Goal: Book appointment/travel/reservation

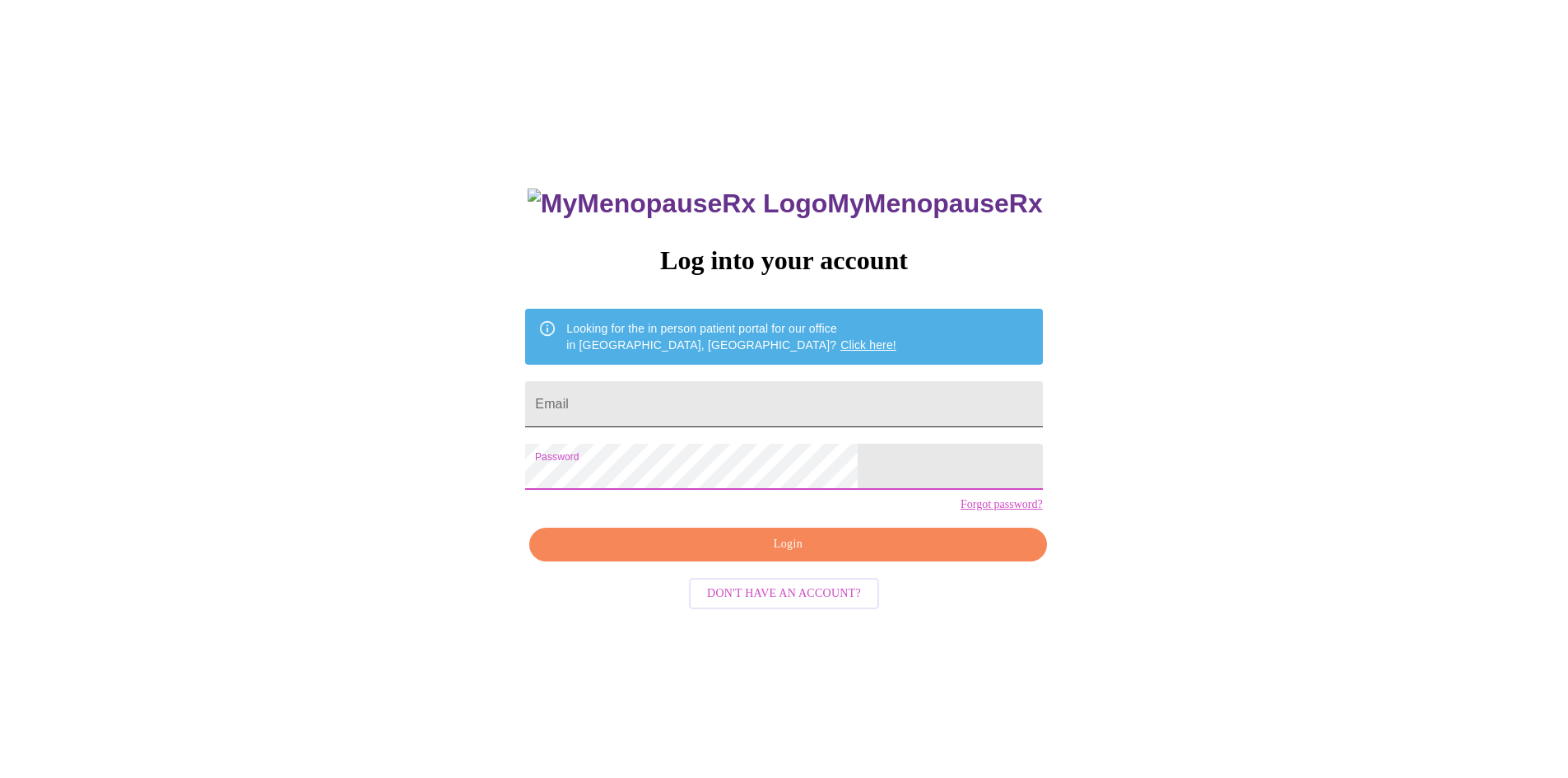
click at [659, 408] on input "Email" at bounding box center [783, 404] width 517 height 46
type input "nikkibopp1821@gmail.com"
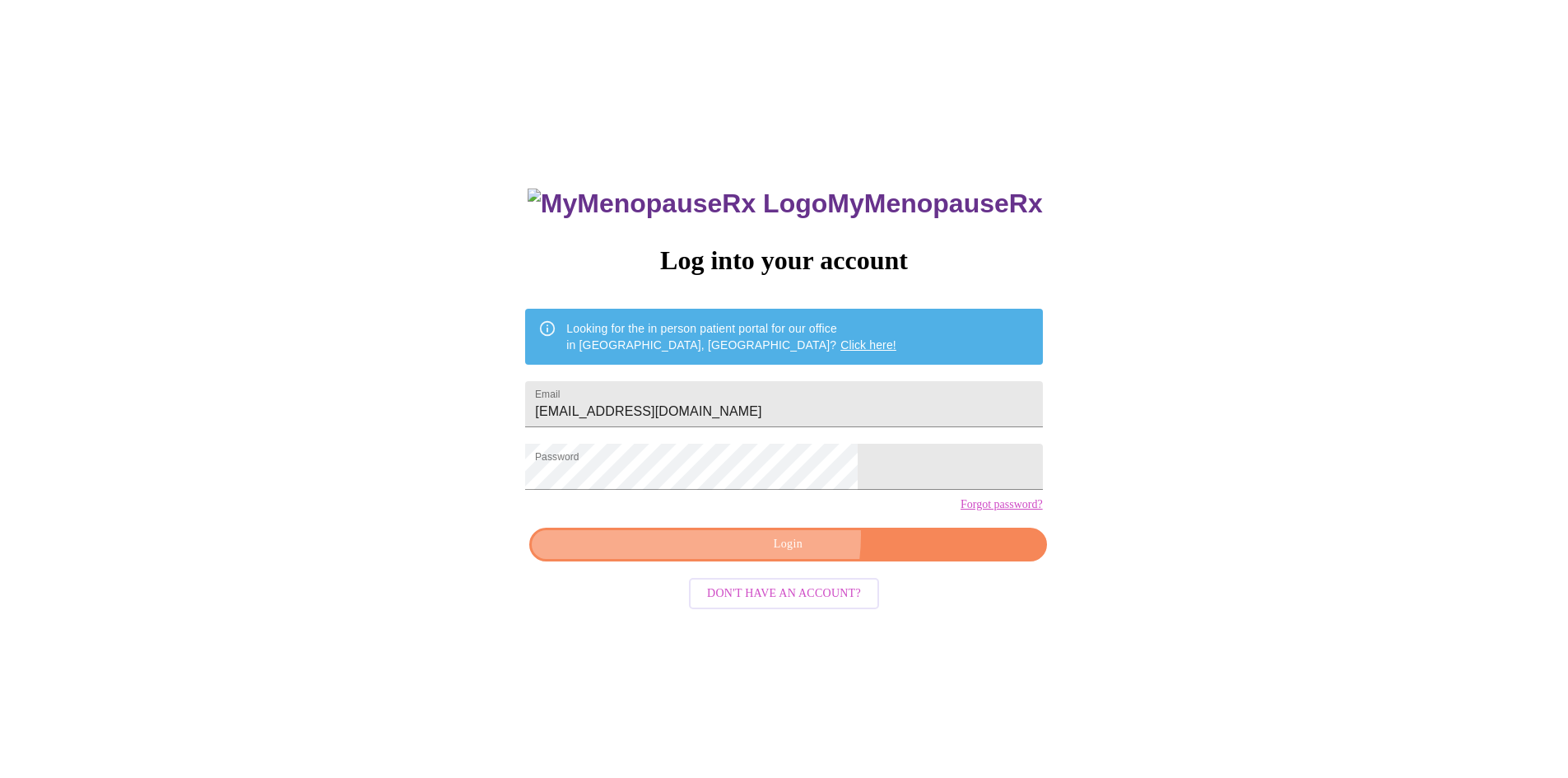
click at [770, 555] on span "Login" at bounding box center [787, 545] width 479 height 21
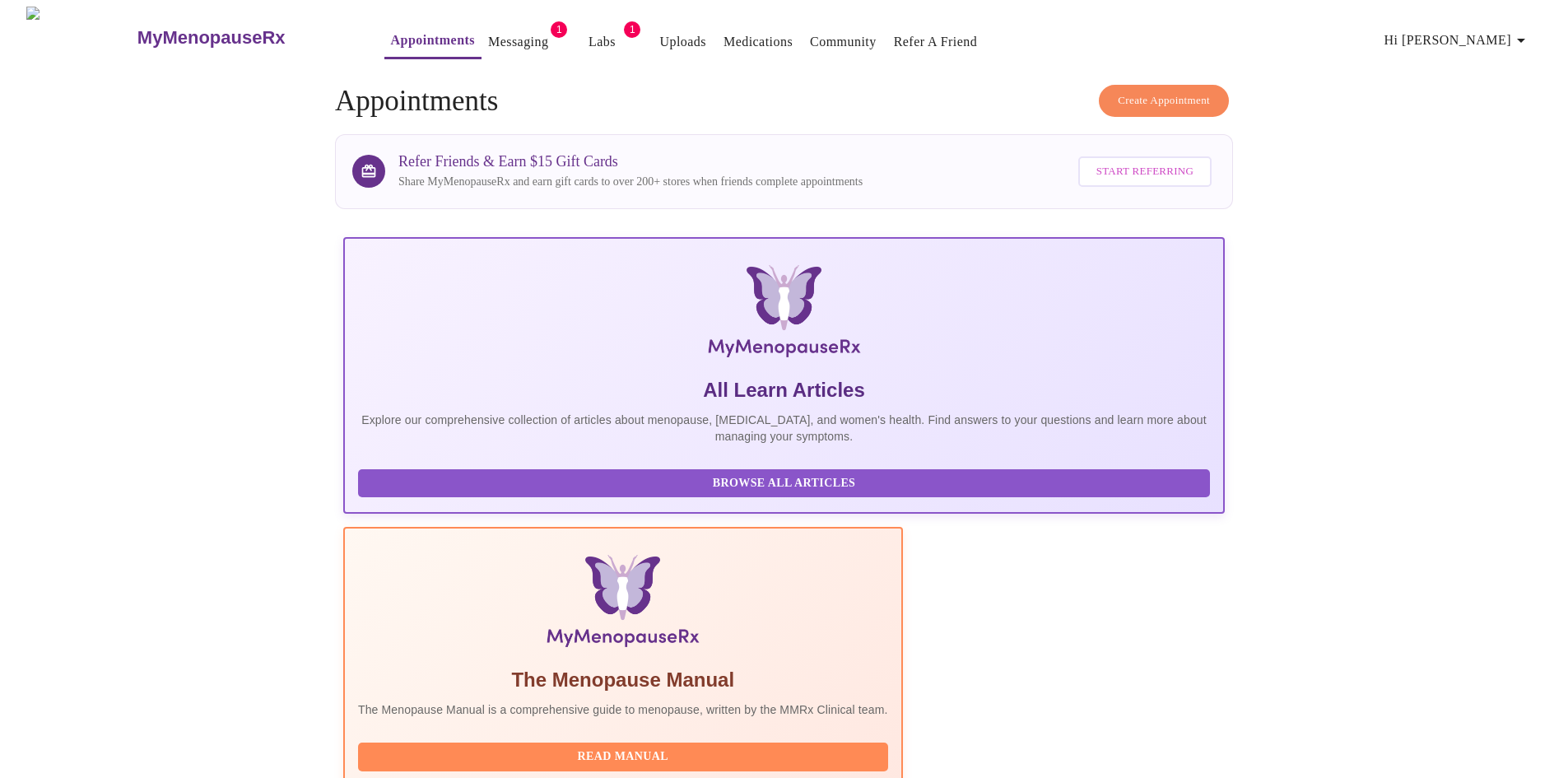
click at [488, 30] on link "Messaging" at bounding box center [518, 42] width 60 height 23
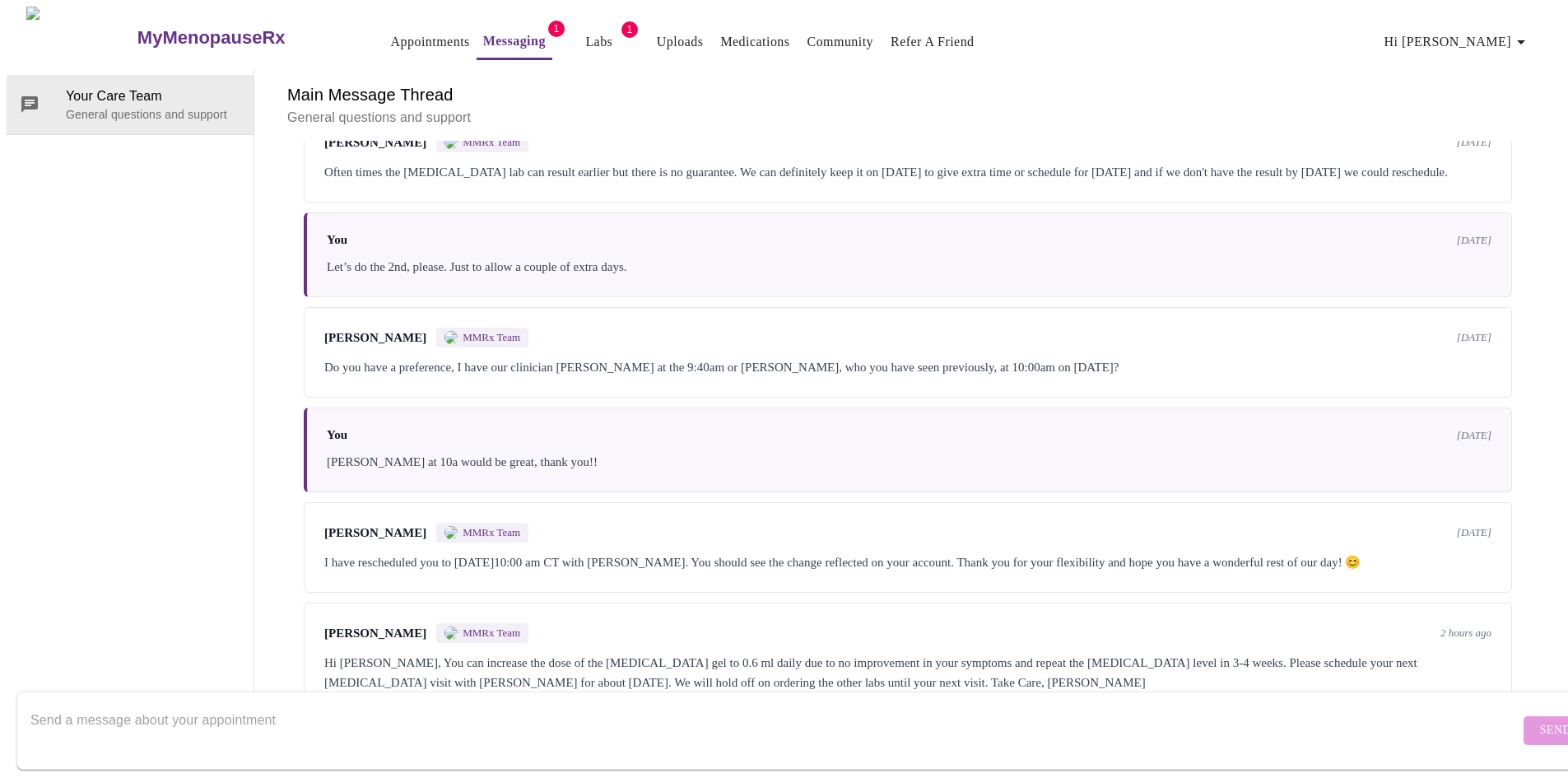
scroll to position [3266, 0]
click at [576, 623] on div "Meghan Matz MMRx Team 2 hours ago" at bounding box center [908, 632] width 1167 height 20
drag, startPoint x: 315, startPoint y: 565, endPoint x: 552, endPoint y: 560, distance: 237.1
click at [552, 603] on div "Meghan Matz MMRx Team 2 hours ago Hi Nikki, You can increase the dose of the te…" at bounding box center [907, 658] width 1208 height 110
click at [552, 623] on div "Meghan Matz MMRx Team 2 hours ago" at bounding box center [908, 632] width 1167 height 20
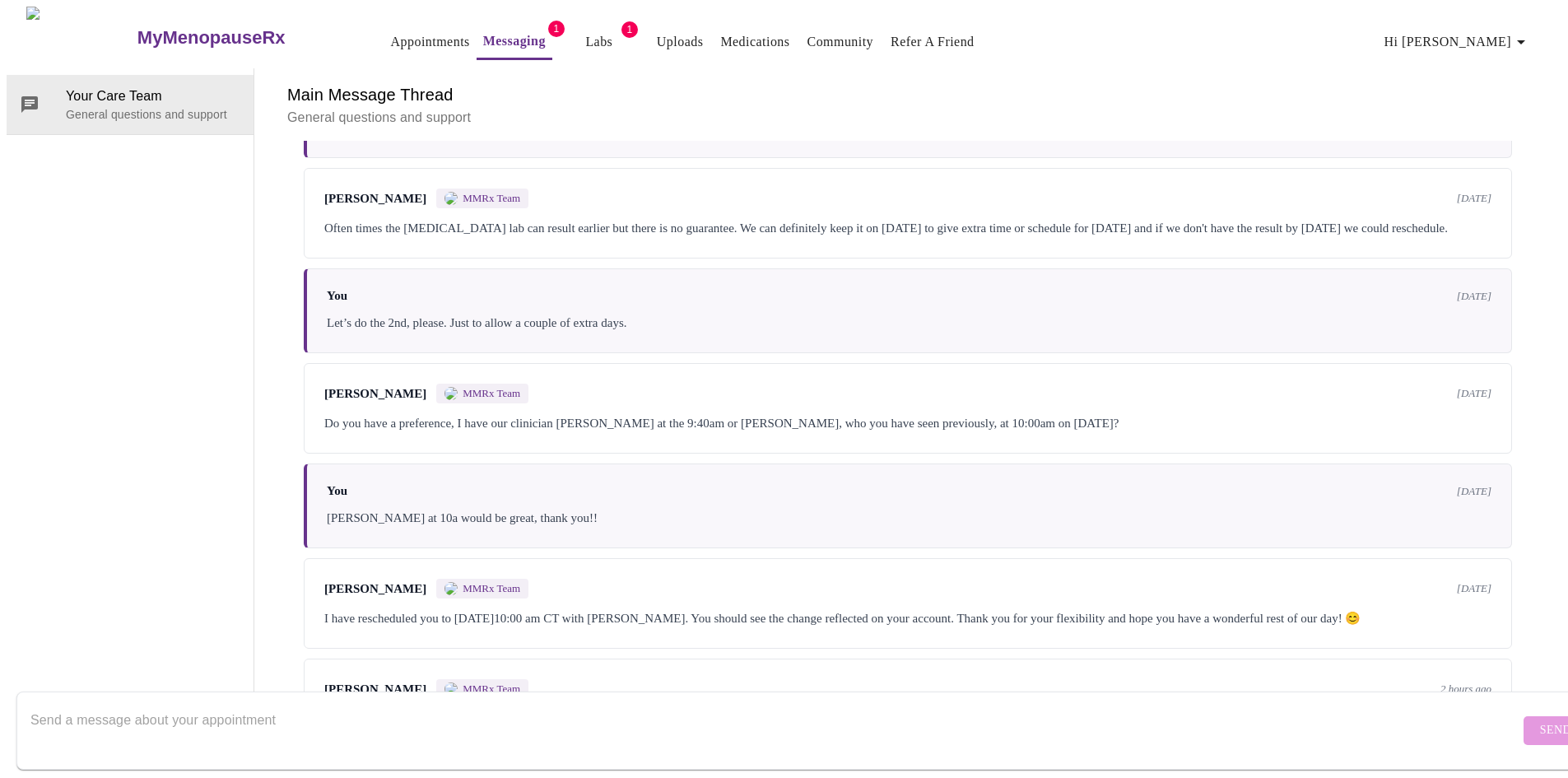
scroll to position [3019, 0]
click at [129, 384] on div "Your Care Team General questions and support" at bounding box center [130, 390] width 248 height 645
click at [586, 37] on link "Labs" at bounding box center [599, 42] width 28 height 23
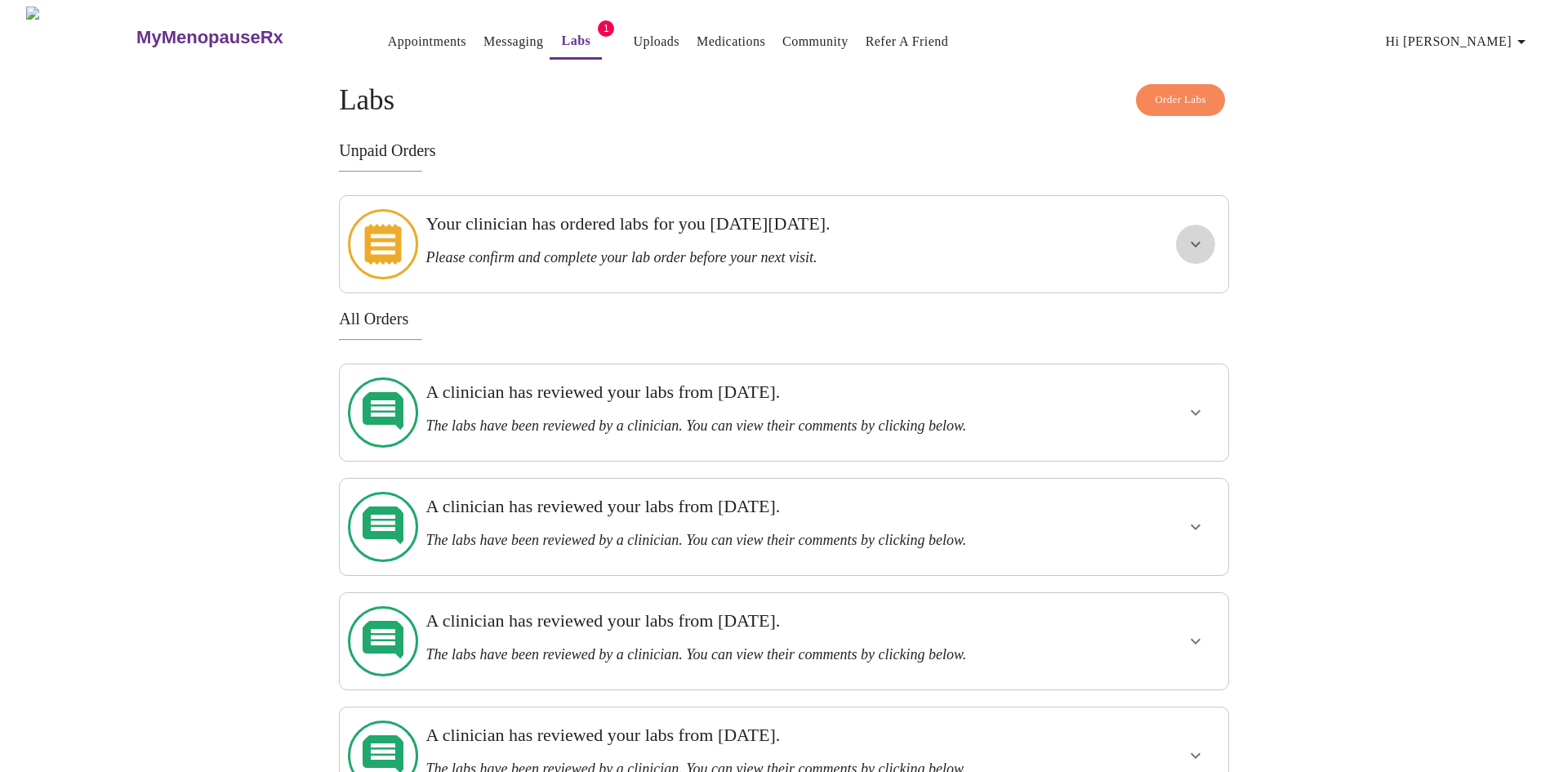
click at [1191, 242] on icon "show more" at bounding box center [1195, 245] width 9 height 6
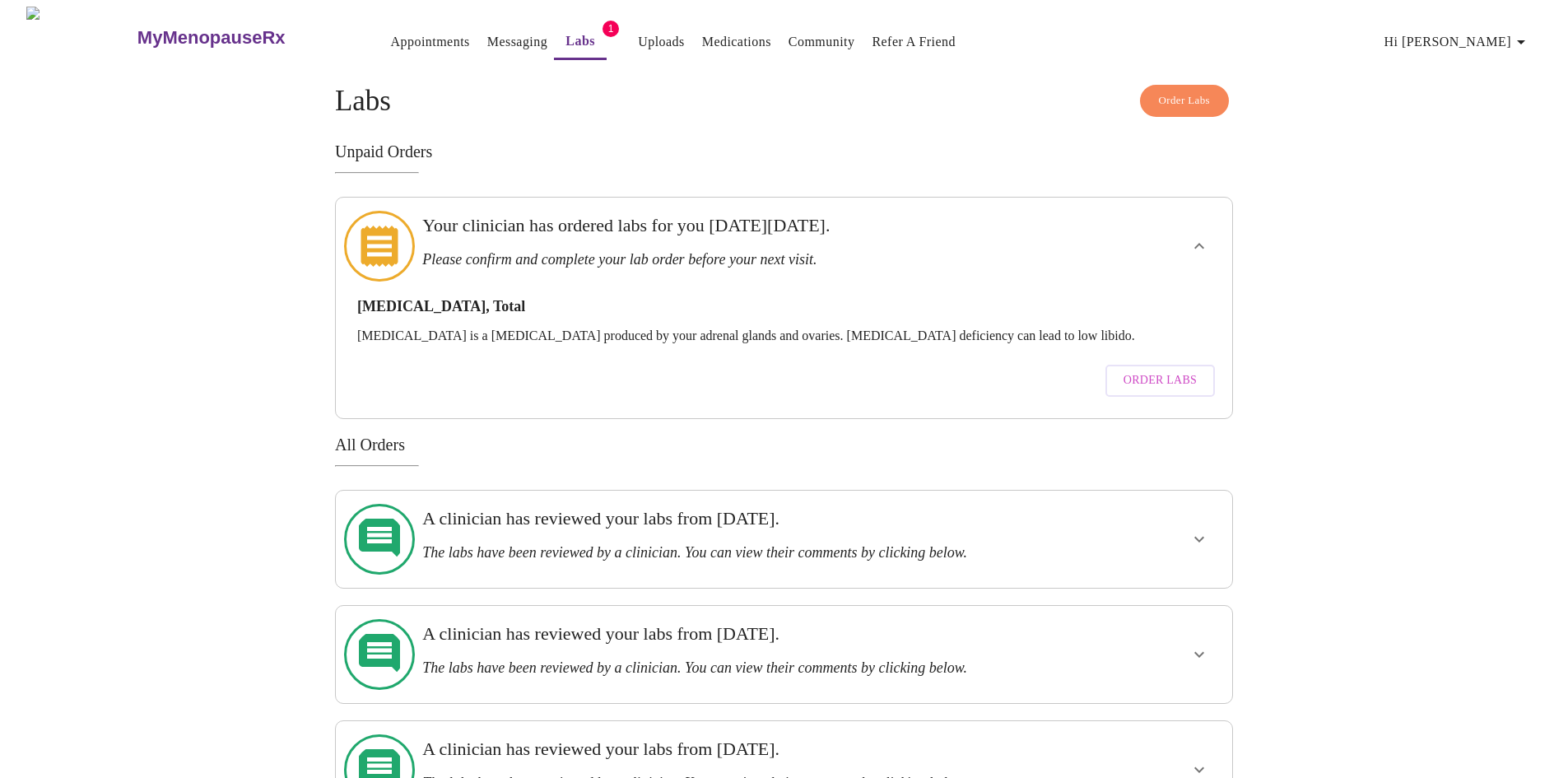
click at [494, 30] on link "Messaging" at bounding box center [517, 42] width 60 height 23
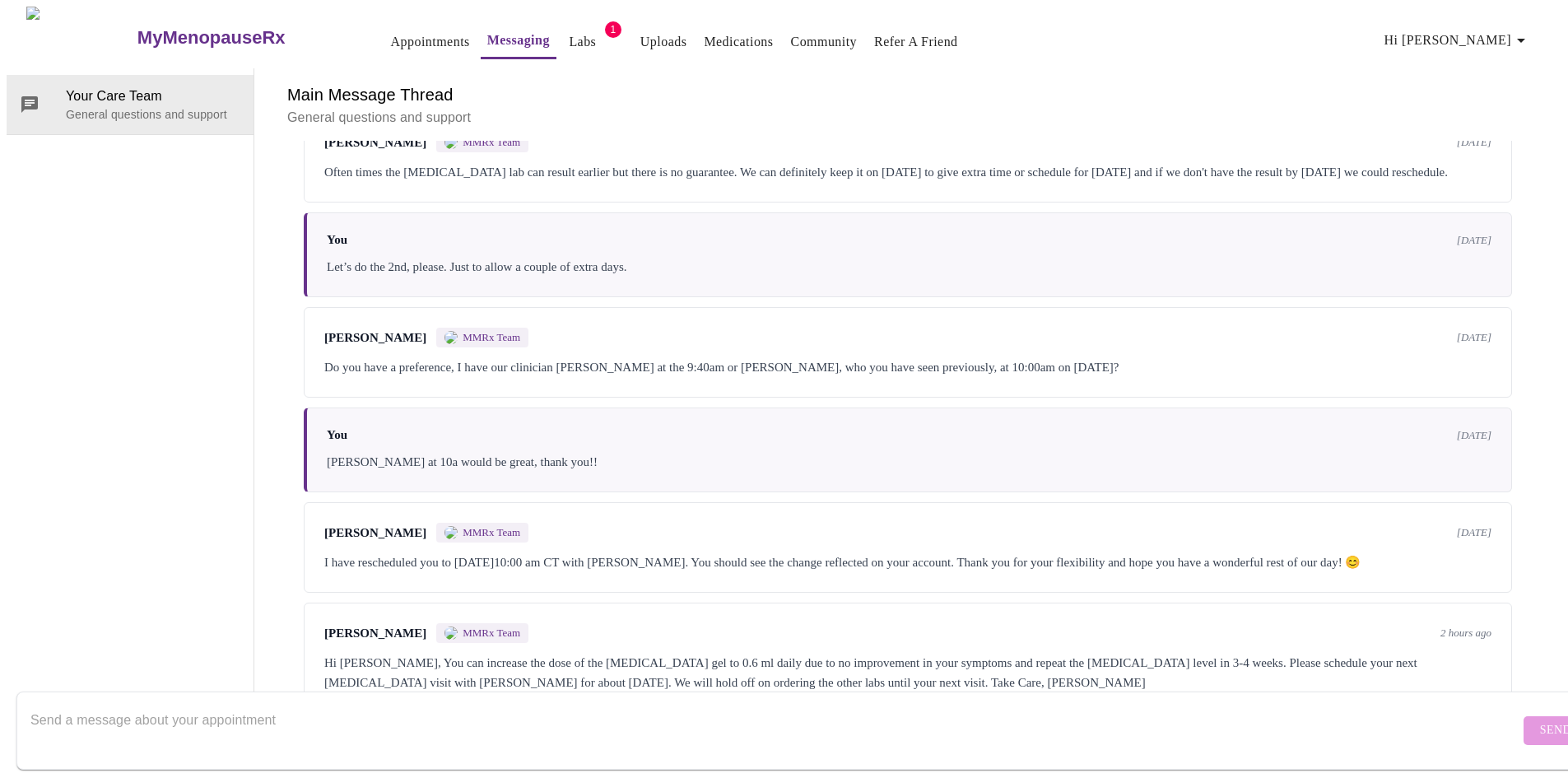
scroll to position [3266, 0]
click at [262, 705] on textarea "Send a message about your appointment" at bounding box center [775, 729] width 1489 height 52
click at [122, 704] on textarea "Send a message about your appointment" at bounding box center [775, 729] width 1489 height 52
type textarea "t"
type textarea "W"
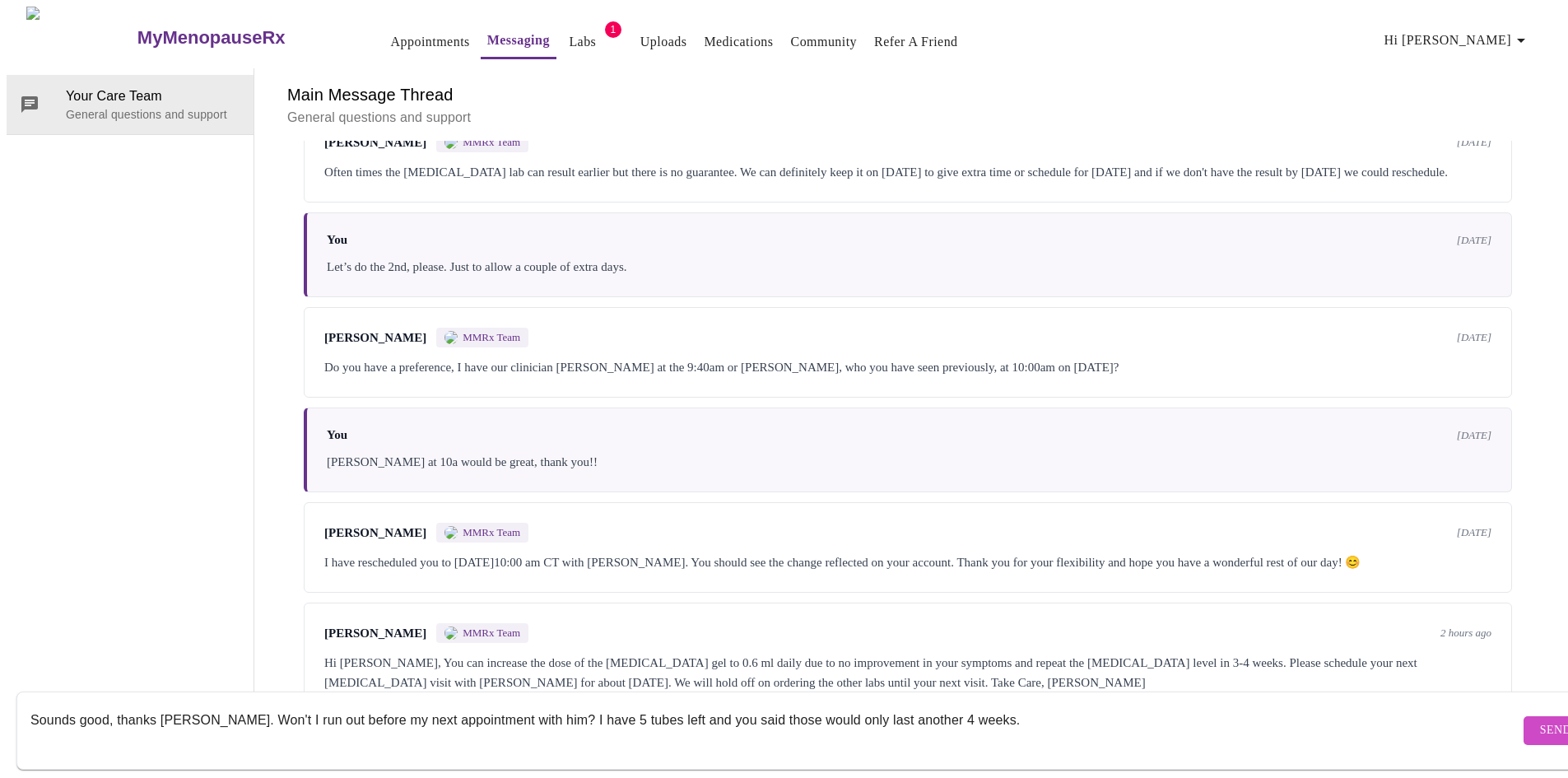
click at [212, 704] on textarea "Sounds good, thanks Meghan. Won't I run out before my next appointment with him…" at bounding box center [775, 729] width 1489 height 52
drag, startPoint x: 758, startPoint y: 702, endPoint x: 445, endPoint y: 702, distance: 313.0
click at [445, 704] on textarea "Sounds good, thanks Meghan. I made my next blood draw for 10/27. Won't I run ou…" at bounding box center [775, 729] width 1489 height 52
click at [844, 706] on textarea "Sounds good, thanks Meghan. I made my next blood draw for 10/27. I have 5 tubes…" at bounding box center [775, 729] width 1489 height 52
click at [861, 704] on textarea "Sounds good, thanks Meghan. I made my next blood draw for 10/27. I have 5 tubes…" at bounding box center [775, 729] width 1489 height 52
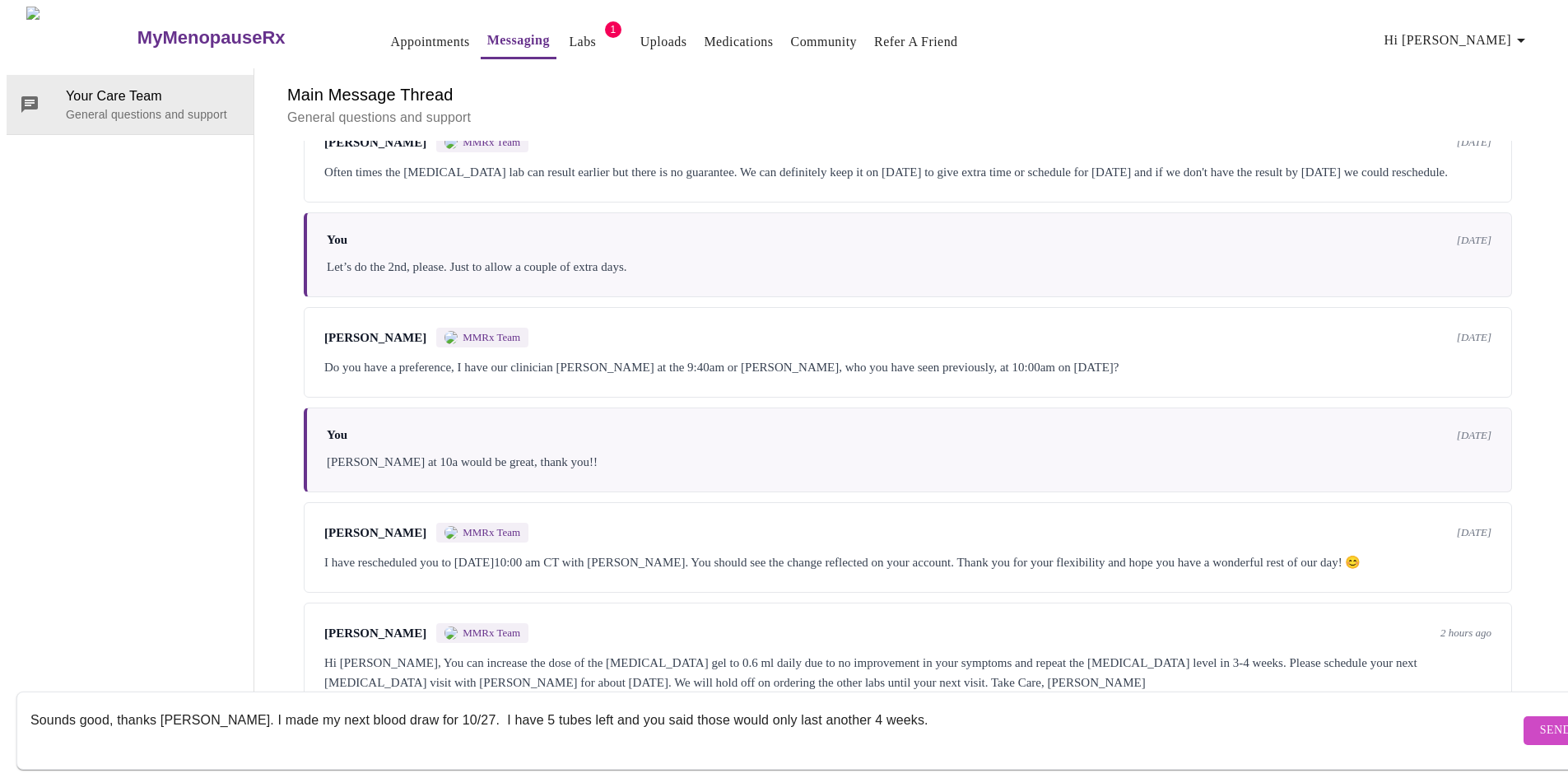
click at [883, 704] on textarea "Sounds good, thanks Meghan. I made my next blood draw for 10/27. I have 5 tubes…" at bounding box center [775, 729] width 1489 height 52
click at [309, 706] on textarea "Sounds good, thanks Meghan. I made my next blood draw for 10/27. I have 5 tubes…" at bounding box center [775, 729] width 1489 height 52
click at [813, 704] on textarea "Sounds good, thanks Meghan. I made my next testosterone blood draw for 10/27. I…" at bounding box center [775, 729] width 1489 height 52
click at [1153, 707] on textarea "Sounds good, thanks Meghan. I made my next testosterone blood draw for 10/27. I…" at bounding box center [775, 729] width 1489 height 52
click at [1149, 704] on textarea "Sounds good, thanks Meghan. I made my next testosterone blood draw for 10/27. I…" at bounding box center [775, 729] width 1489 height 52
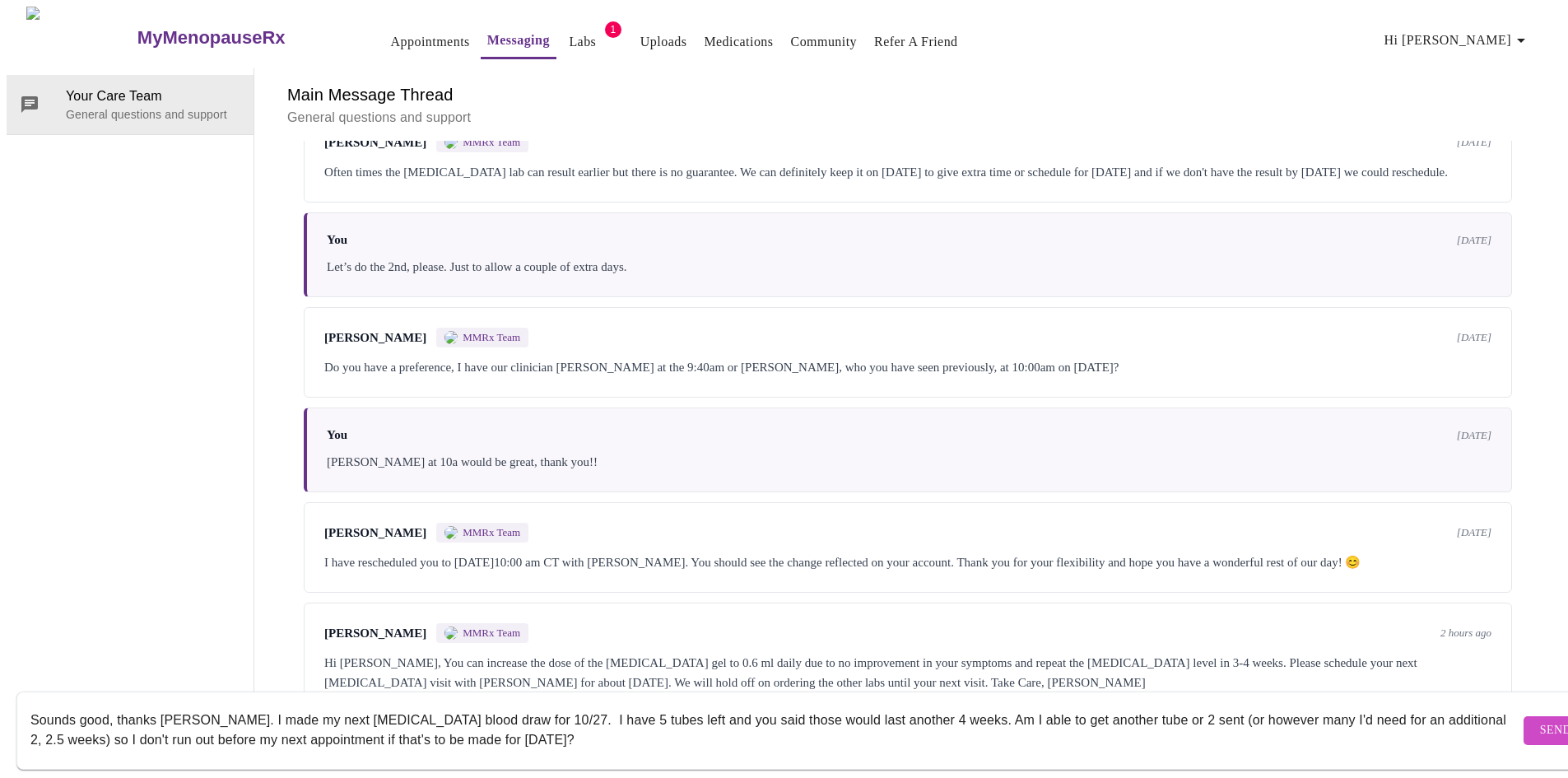
type textarea "Sounds good, thanks Meghan. I made my next testosterone blood draw for 10/27. I…"
click at [1539, 720] on span "Send" at bounding box center [1555, 730] width 31 height 21
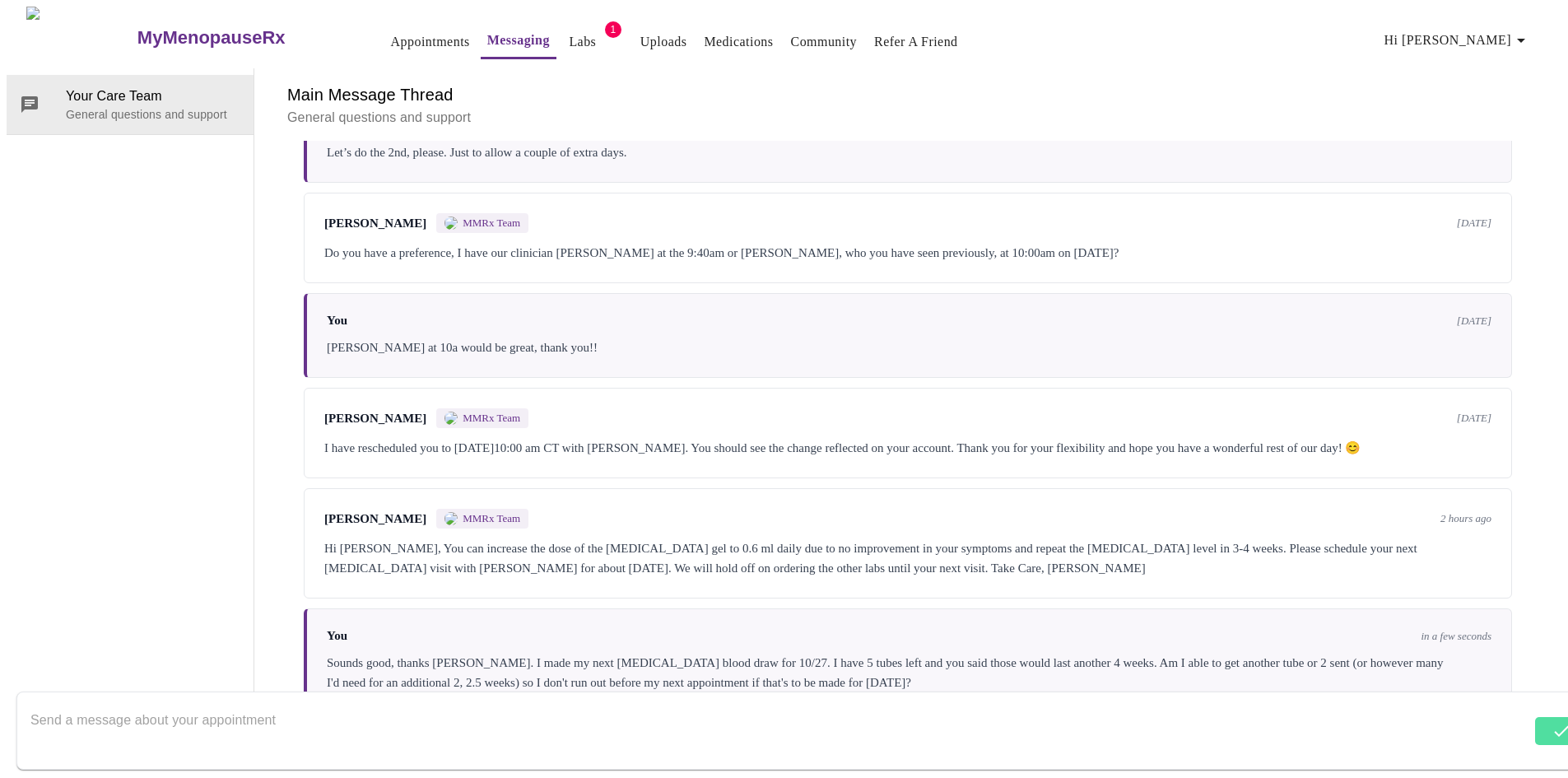
scroll to position [3385, 0]
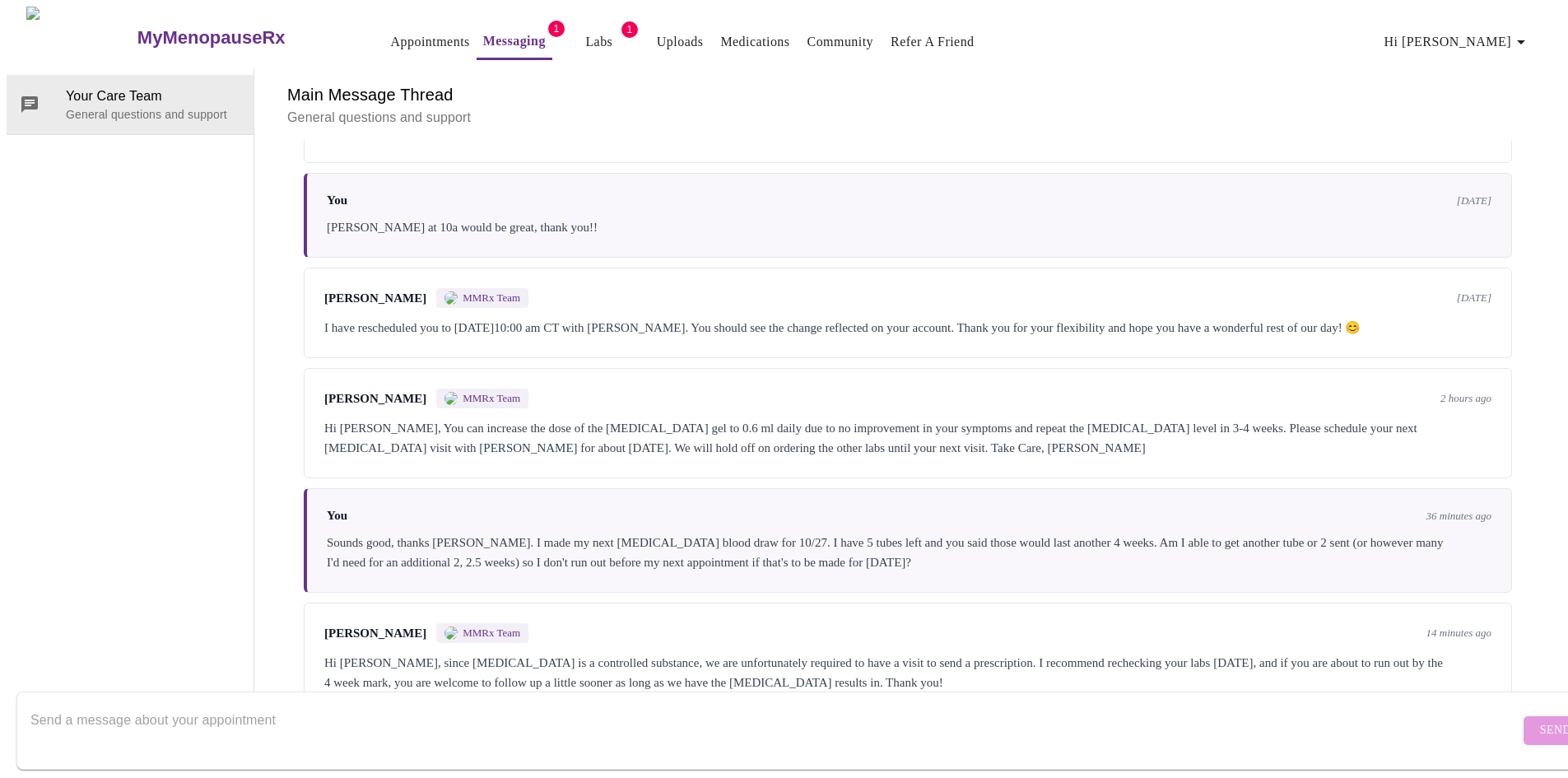
scroll to position [3508, 0]
click at [272, 704] on textarea "Send a message about your appointment" at bounding box center [775, 729] width 1489 height 52
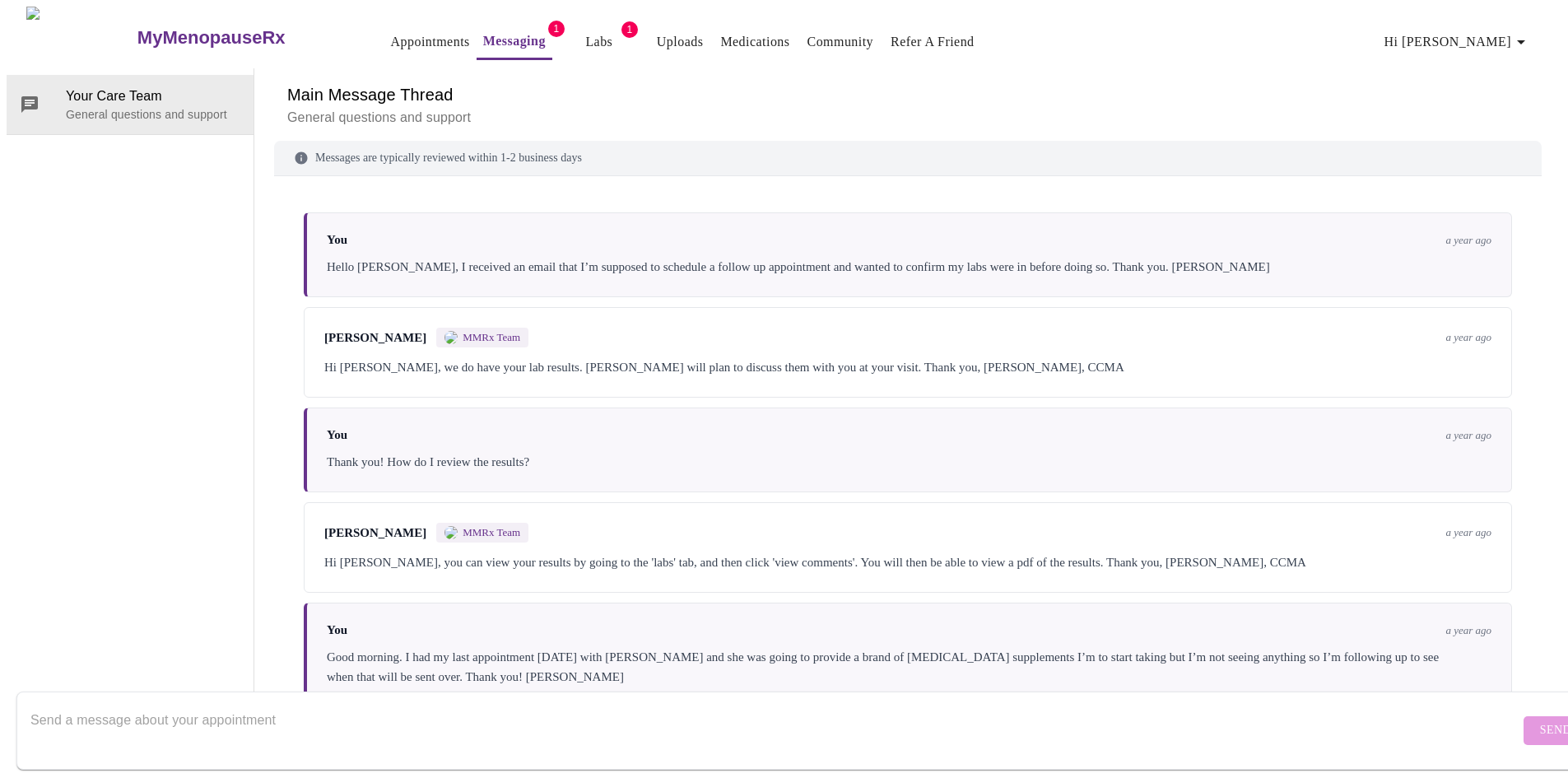
scroll to position [0, 0]
click at [391, 39] on link "Appointments" at bounding box center [430, 42] width 79 height 23
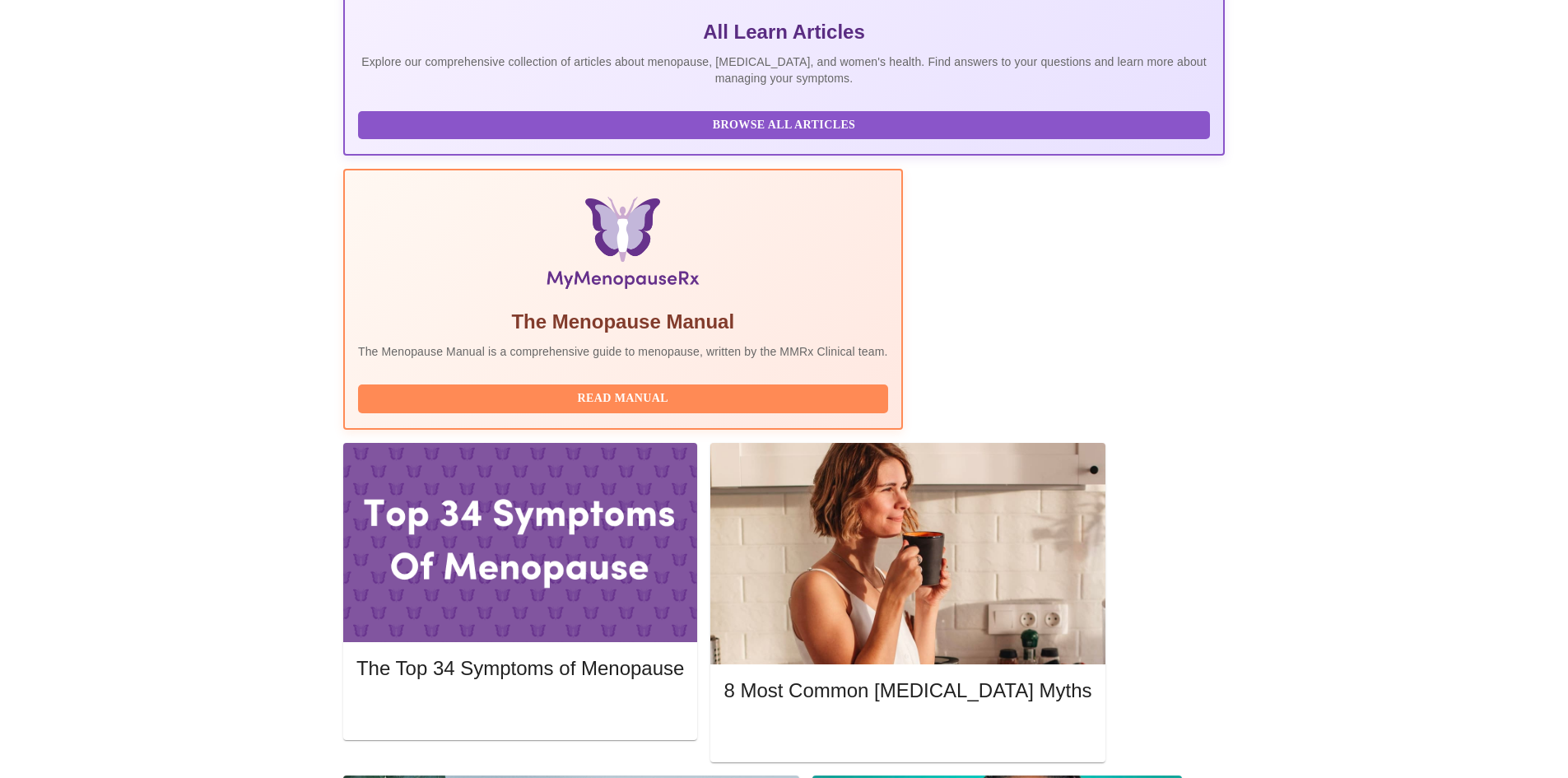
scroll to position [82, 0]
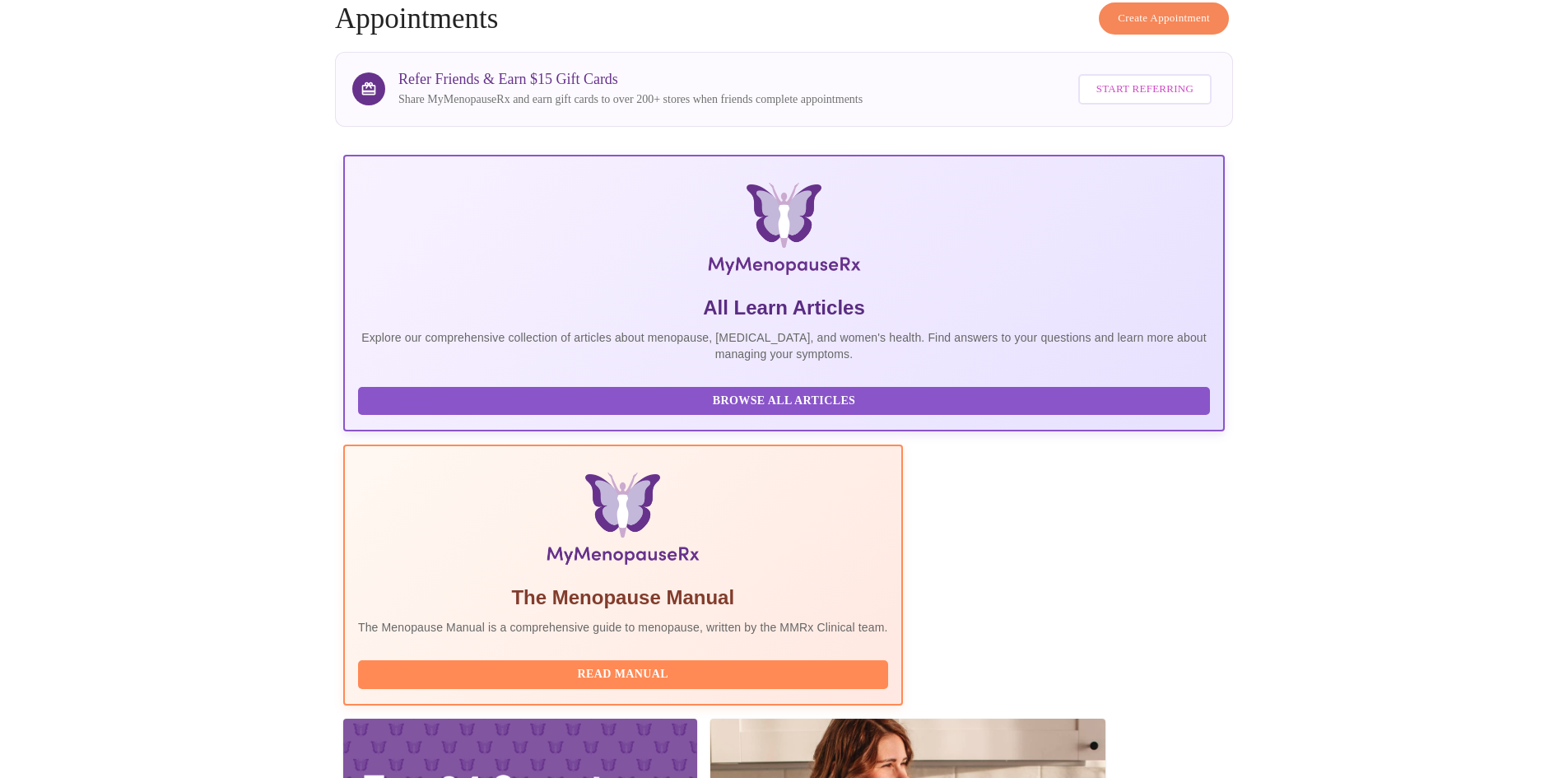
click at [1189, 23] on button "Create Appointment" at bounding box center [1163, 19] width 130 height 32
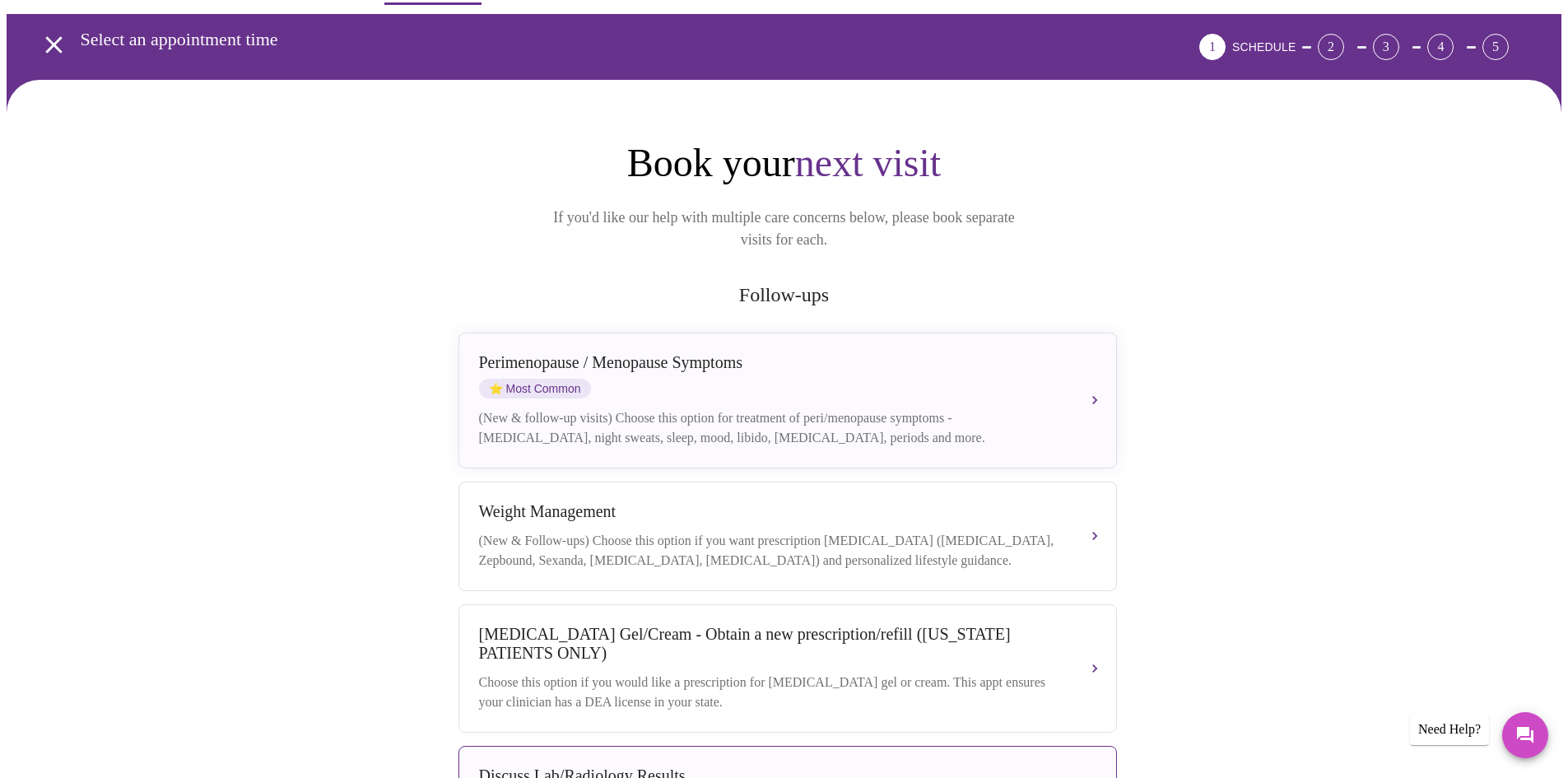
scroll to position [247, 0]
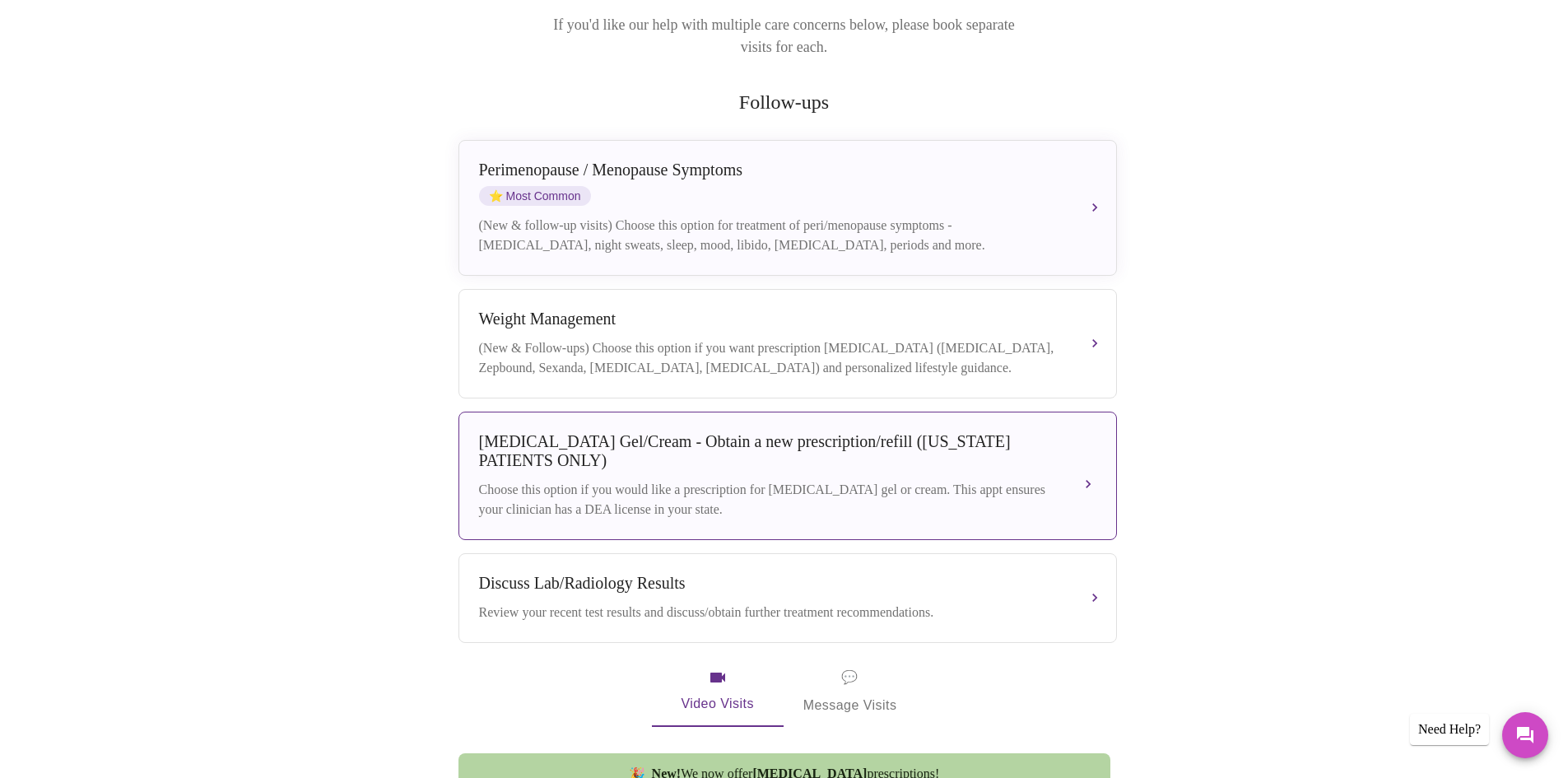
click at [638, 458] on div "[MEDICAL_DATA] Gel/Cream - Obtain a new prescription/refill ([US_STATE] PATIENT…" at bounding box center [771, 451] width 585 height 38
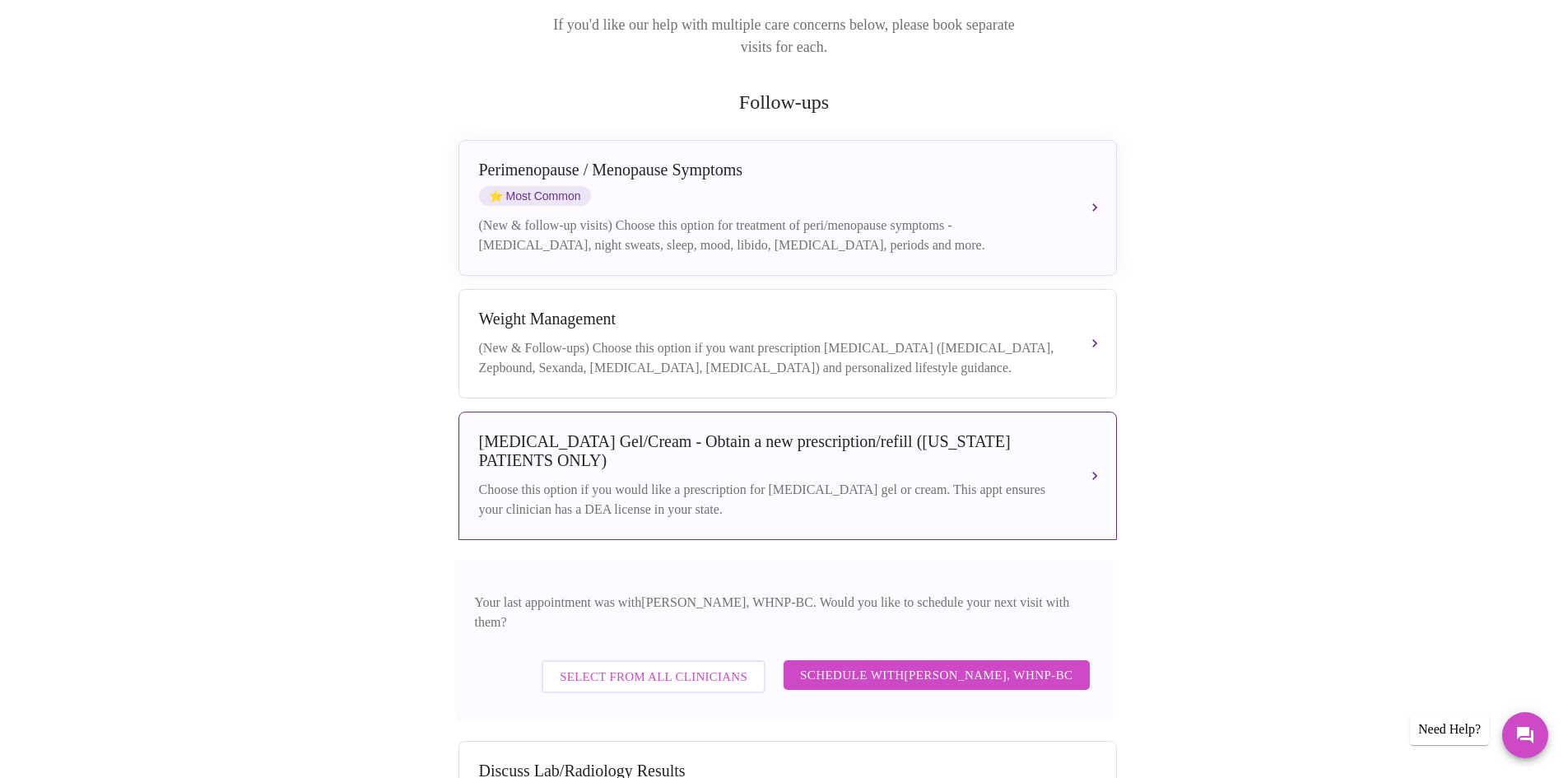
click at [927, 665] on span "Schedule with Meghan Matz, WHNP-BC" at bounding box center [936, 675] width 273 height 21
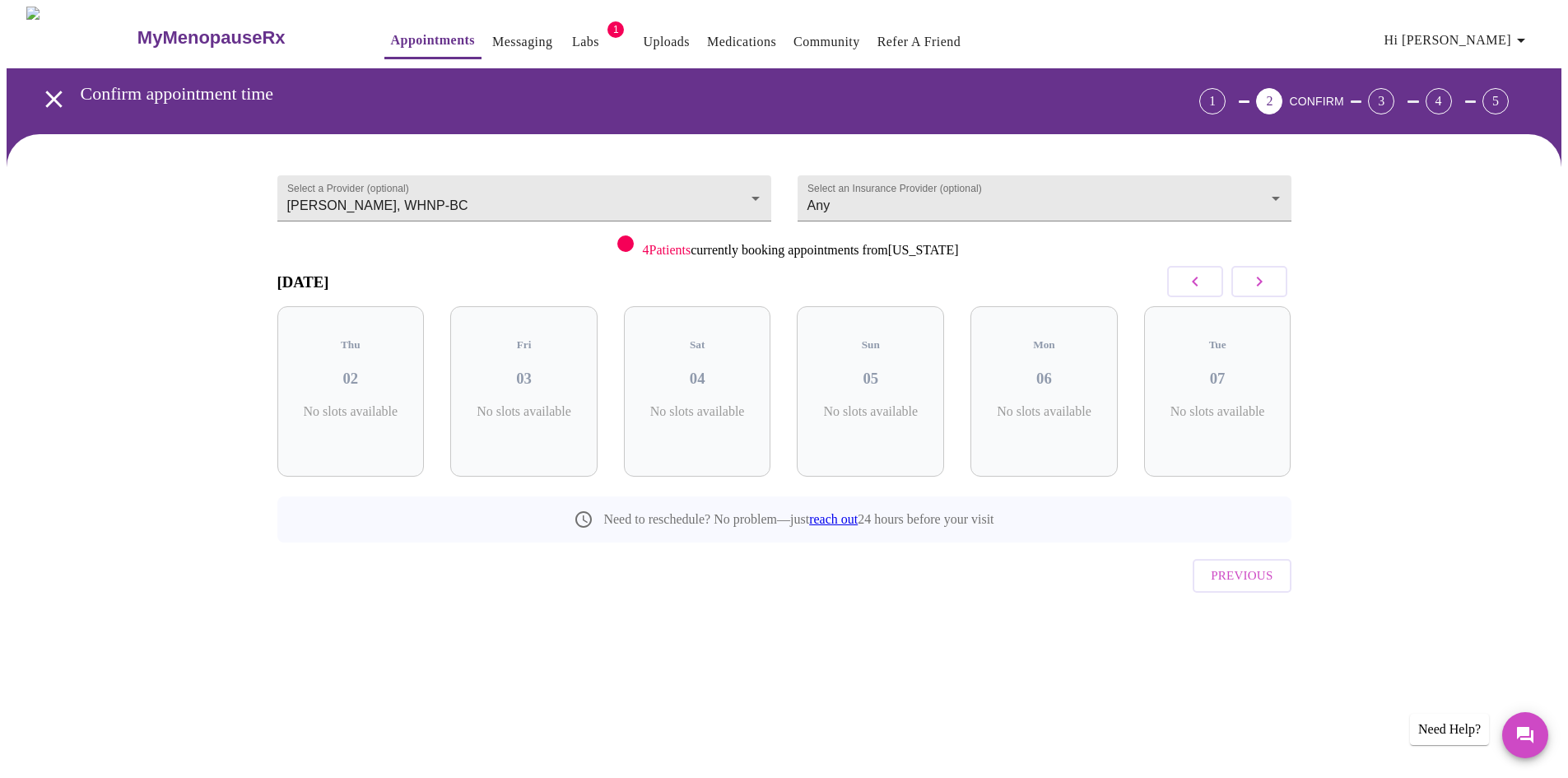
scroll to position [0, 0]
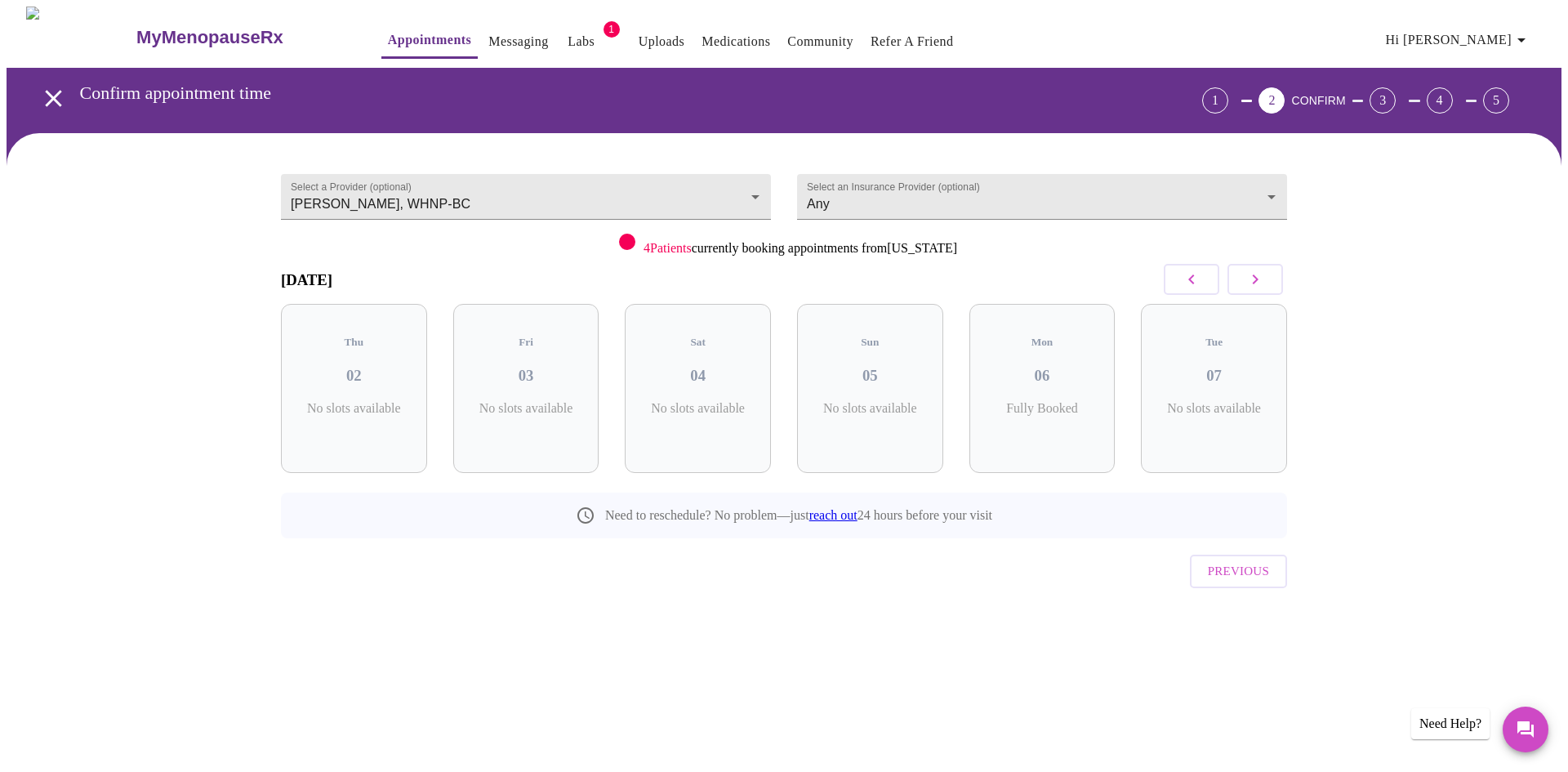
click at [1254, 282] on icon "button" at bounding box center [1255, 279] width 6 height 9
drag, startPoint x: 1254, startPoint y: 282, endPoint x: 1261, endPoint y: 273, distance: 11.4
click at [1254, 281] on icon "button" at bounding box center [1255, 279] width 6 height 9
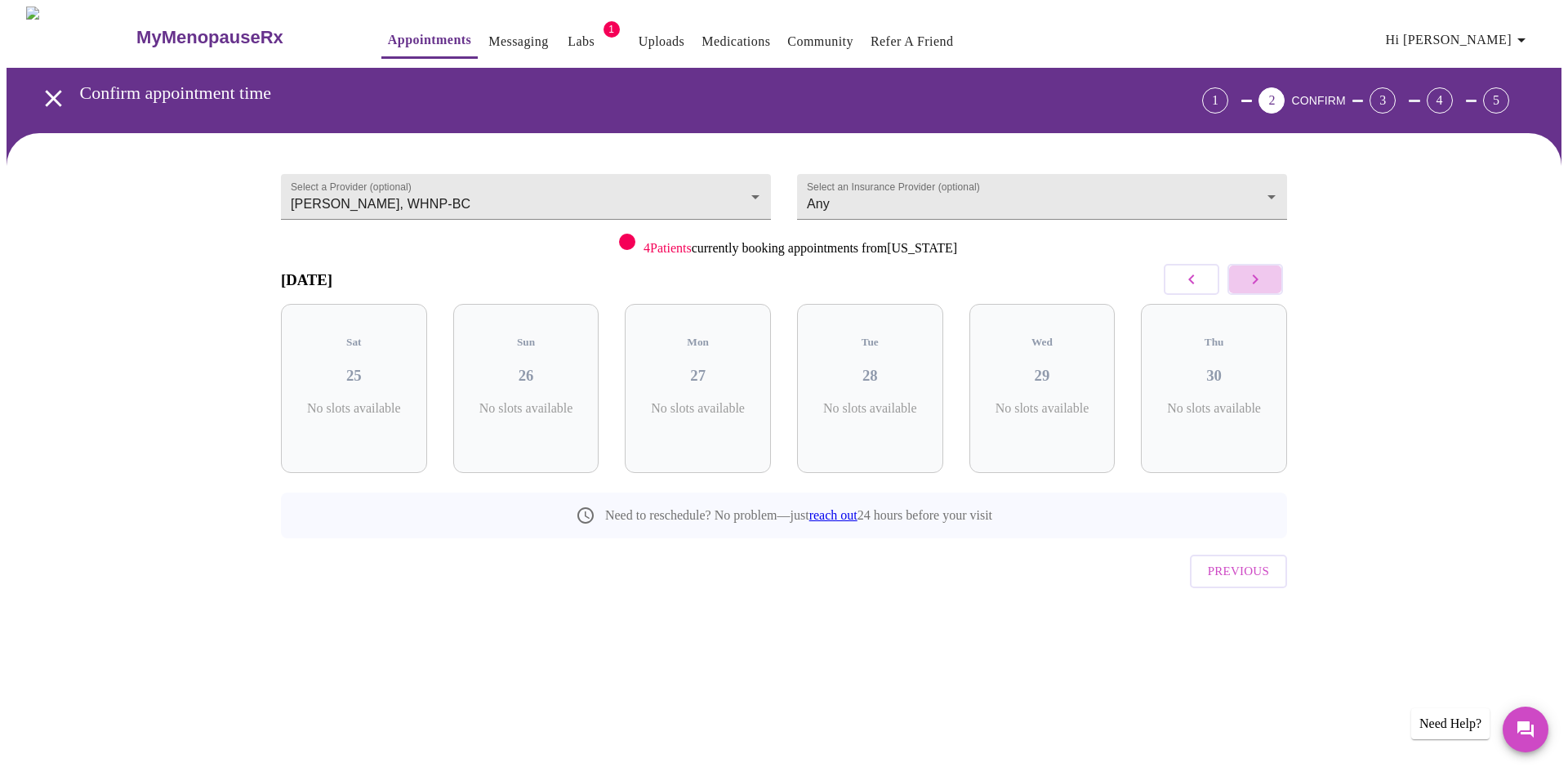
click at [1261, 273] on icon "button" at bounding box center [1254, 279] width 20 height 20
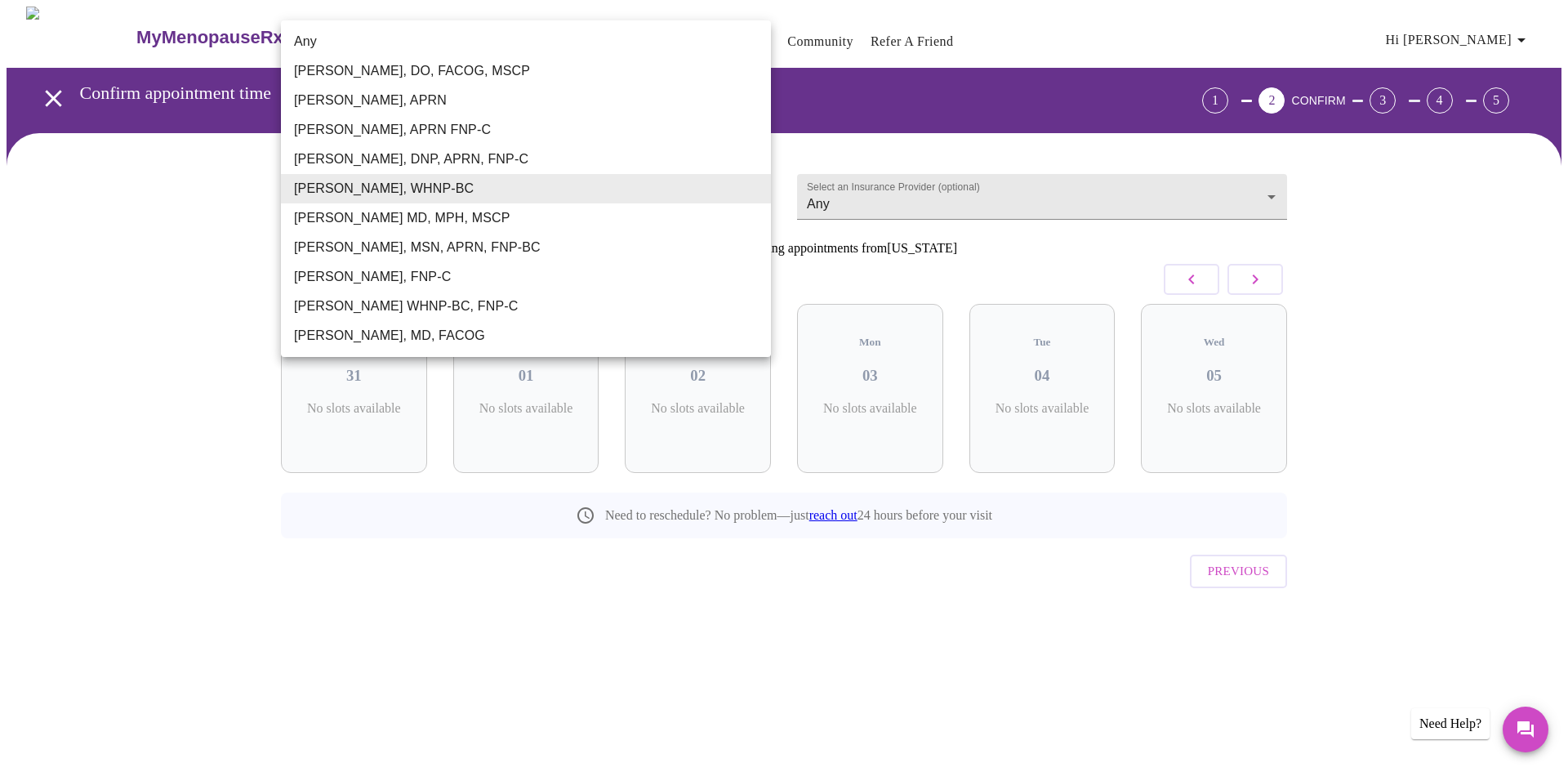
click at [683, 195] on body "MyMenopauseRx Appointments Messaging Labs 1 Uploads Medications Community Refer…" at bounding box center [784, 338] width 1555 height 663
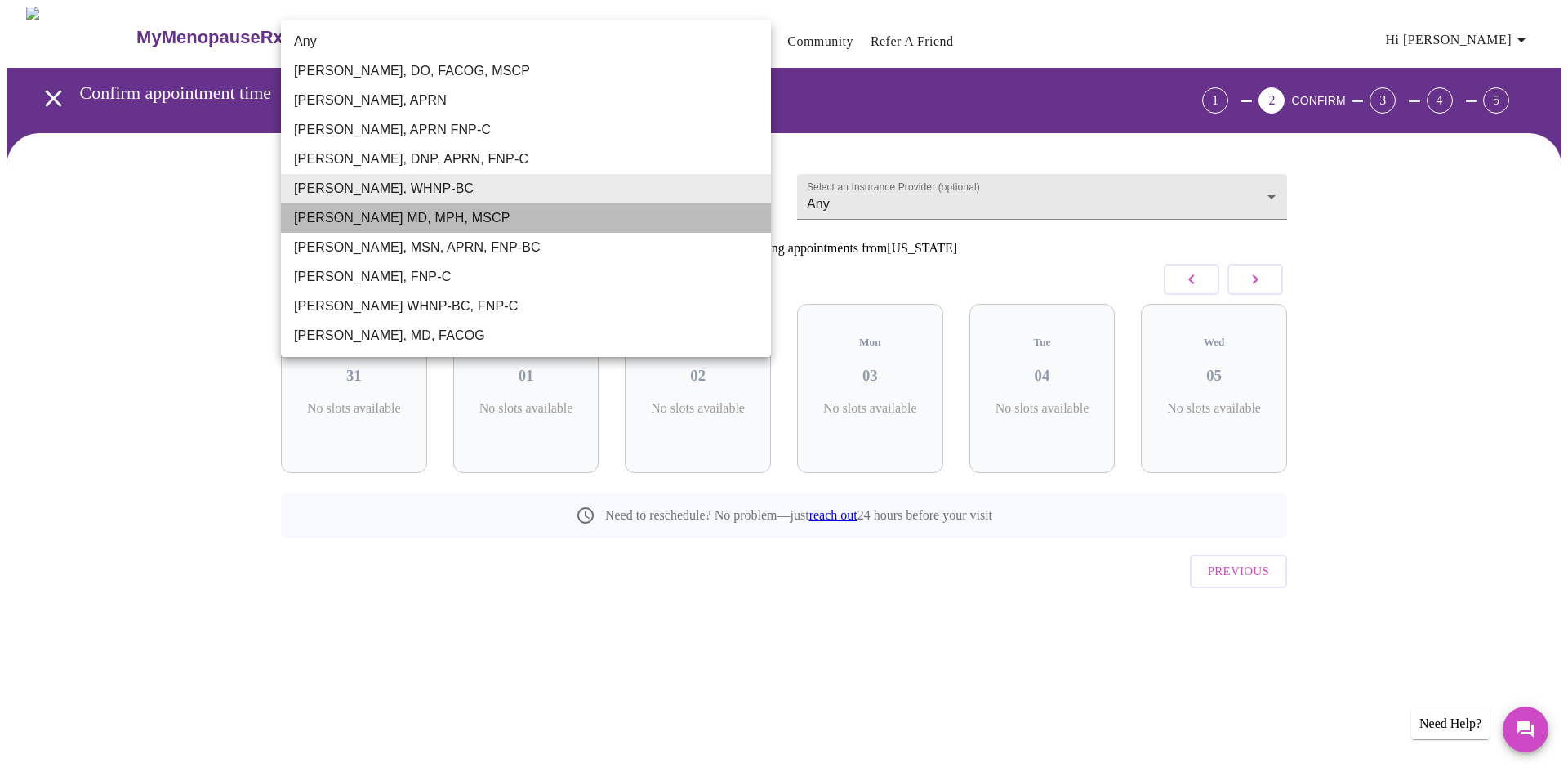
click at [416, 217] on li "[PERSON_NAME] MD, MPH, MSCP" at bounding box center [525, 217] width 490 height 29
type input "[PERSON_NAME] MD, MPH, MSCP"
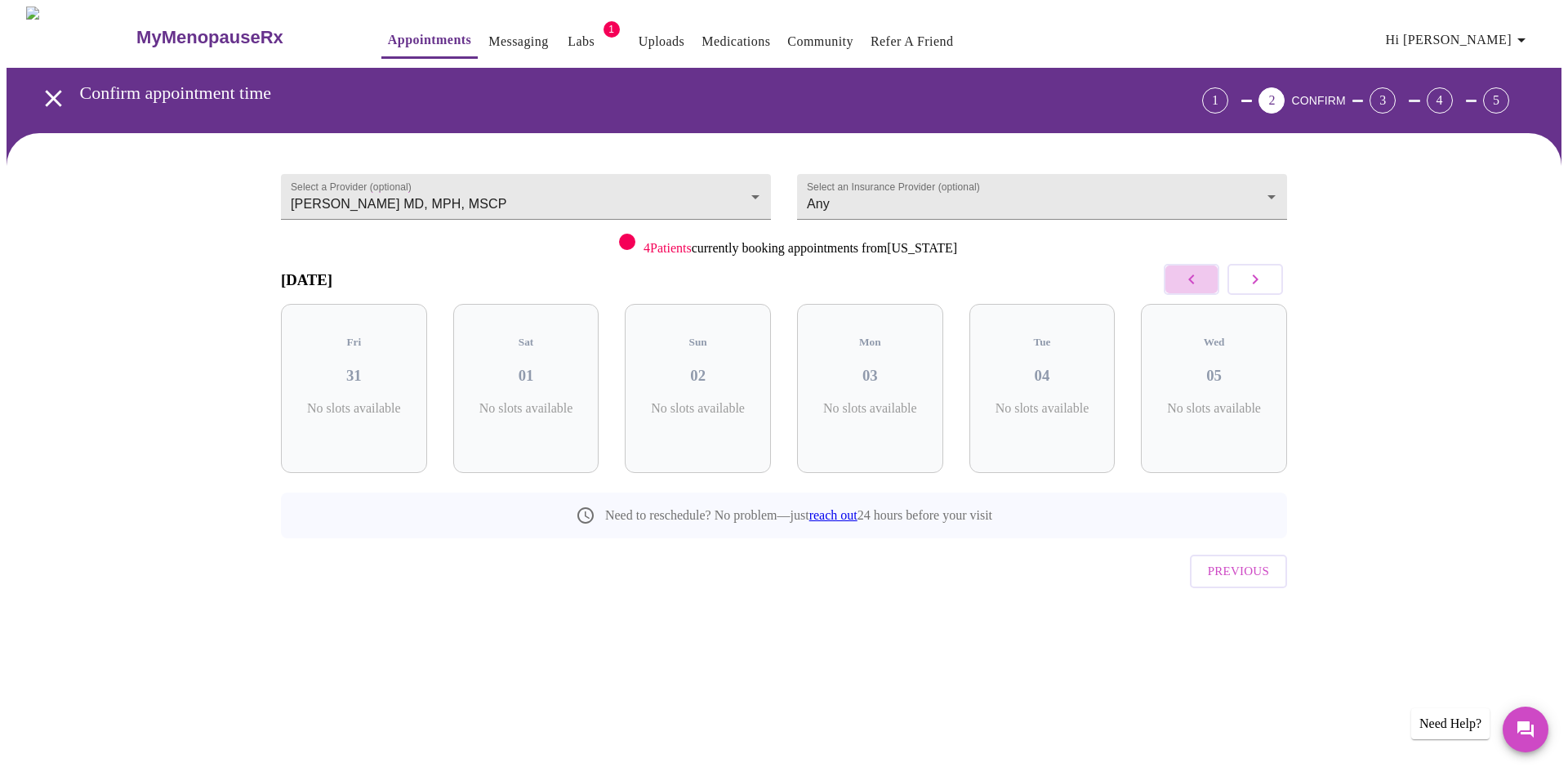
click at [1195, 280] on icon "button" at bounding box center [1191, 279] width 20 height 20
click at [1219, 367] on h3 "30" at bounding box center [1213, 375] width 120 height 18
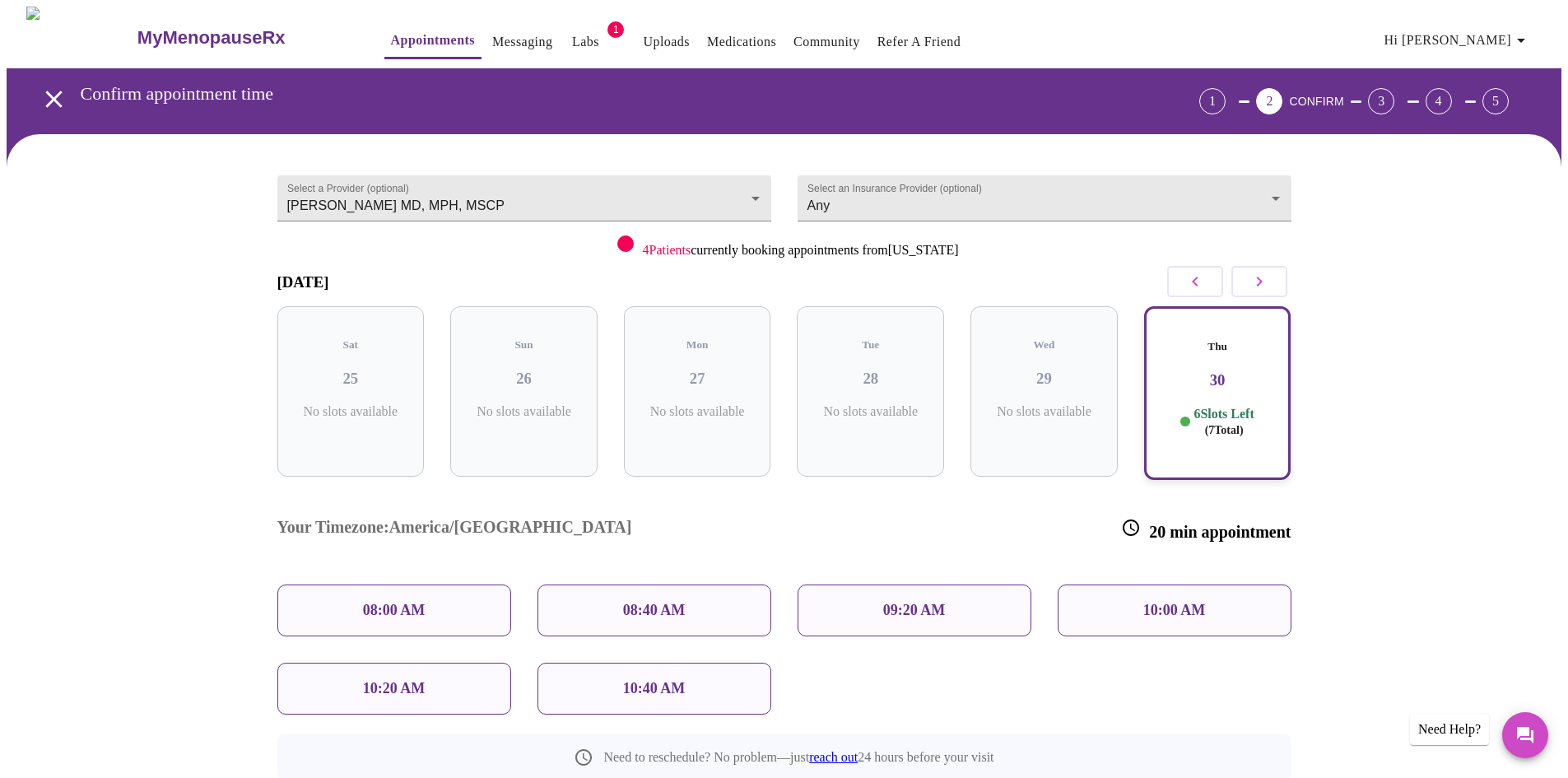
click at [964, 585] on div "09:20 AM" at bounding box center [914, 610] width 233 height 51
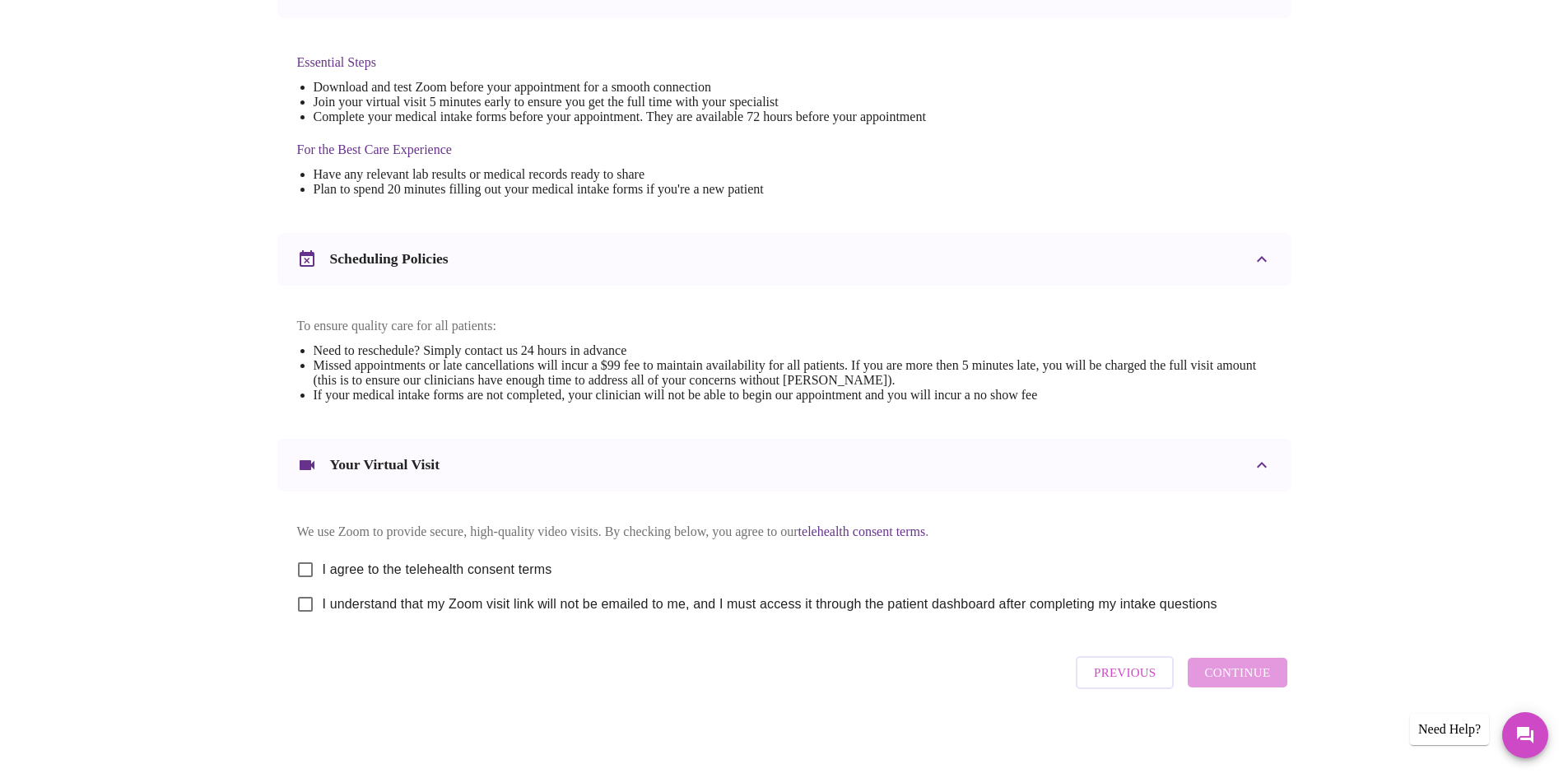
scroll to position [415, 0]
click at [306, 563] on input "I agree to the telehealth consent terms" at bounding box center [306, 569] width 34 height 34
checkbox input "true"
click at [310, 599] on input "I understand that my Zoom visit link will not be emailed to me, and I must acce…" at bounding box center [306, 604] width 34 height 34
checkbox input "true"
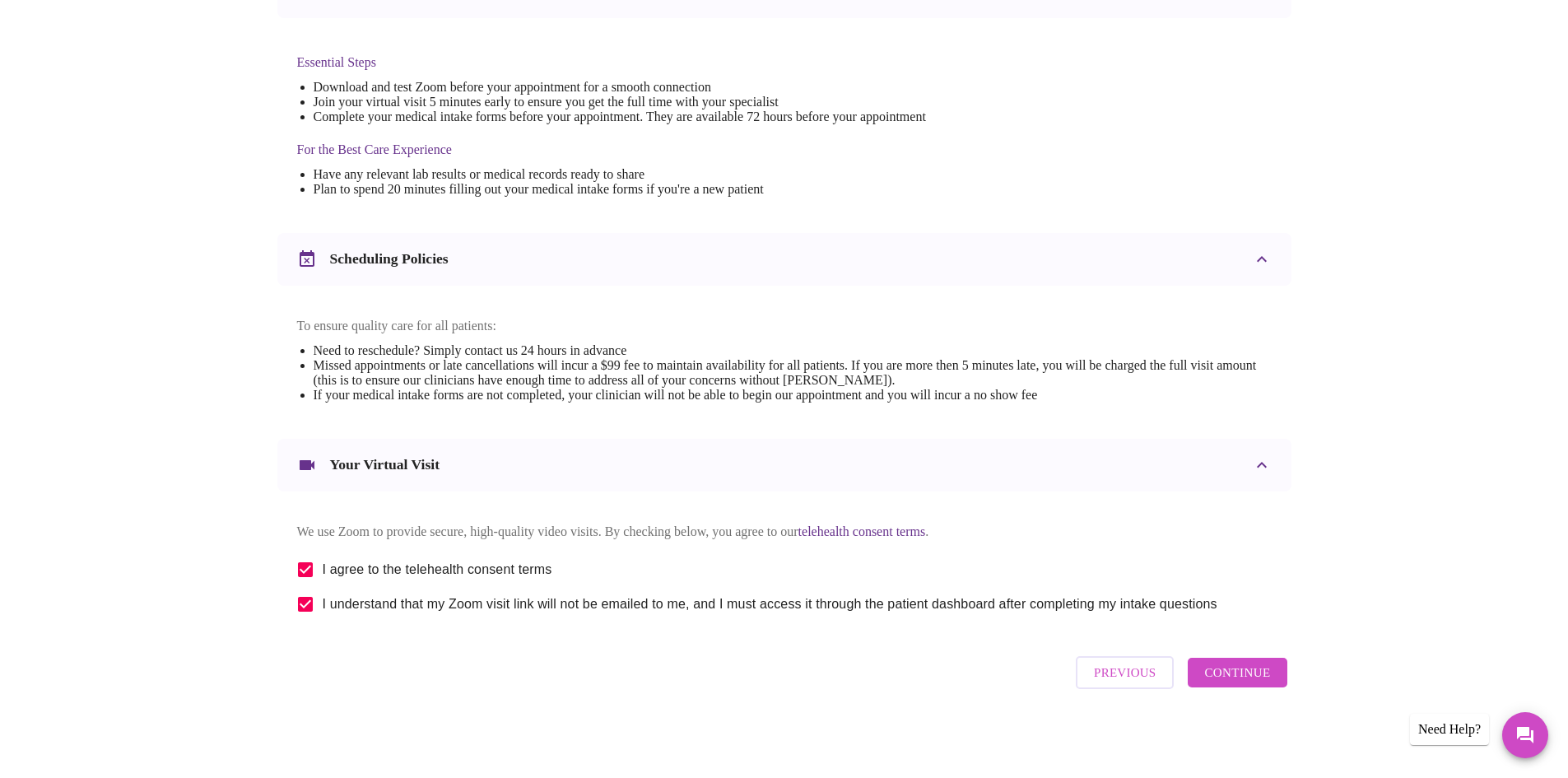
click at [1244, 679] on span "Continue" at bounding box center [1237, 672] width 66 height 21
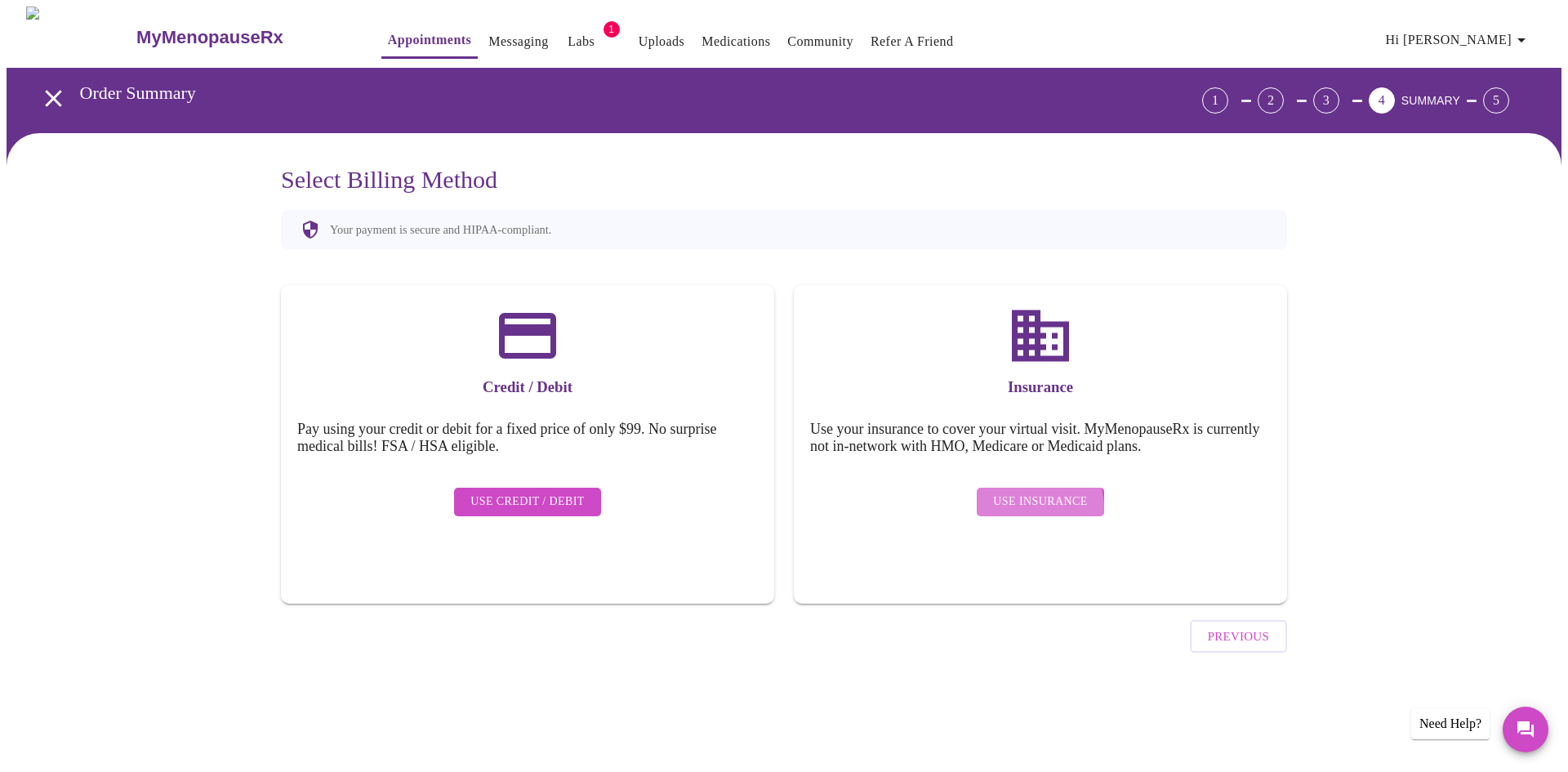
click at [1038, 495] on span "Use Insurance" at bounding box center [1039, 502] width 94 height 21
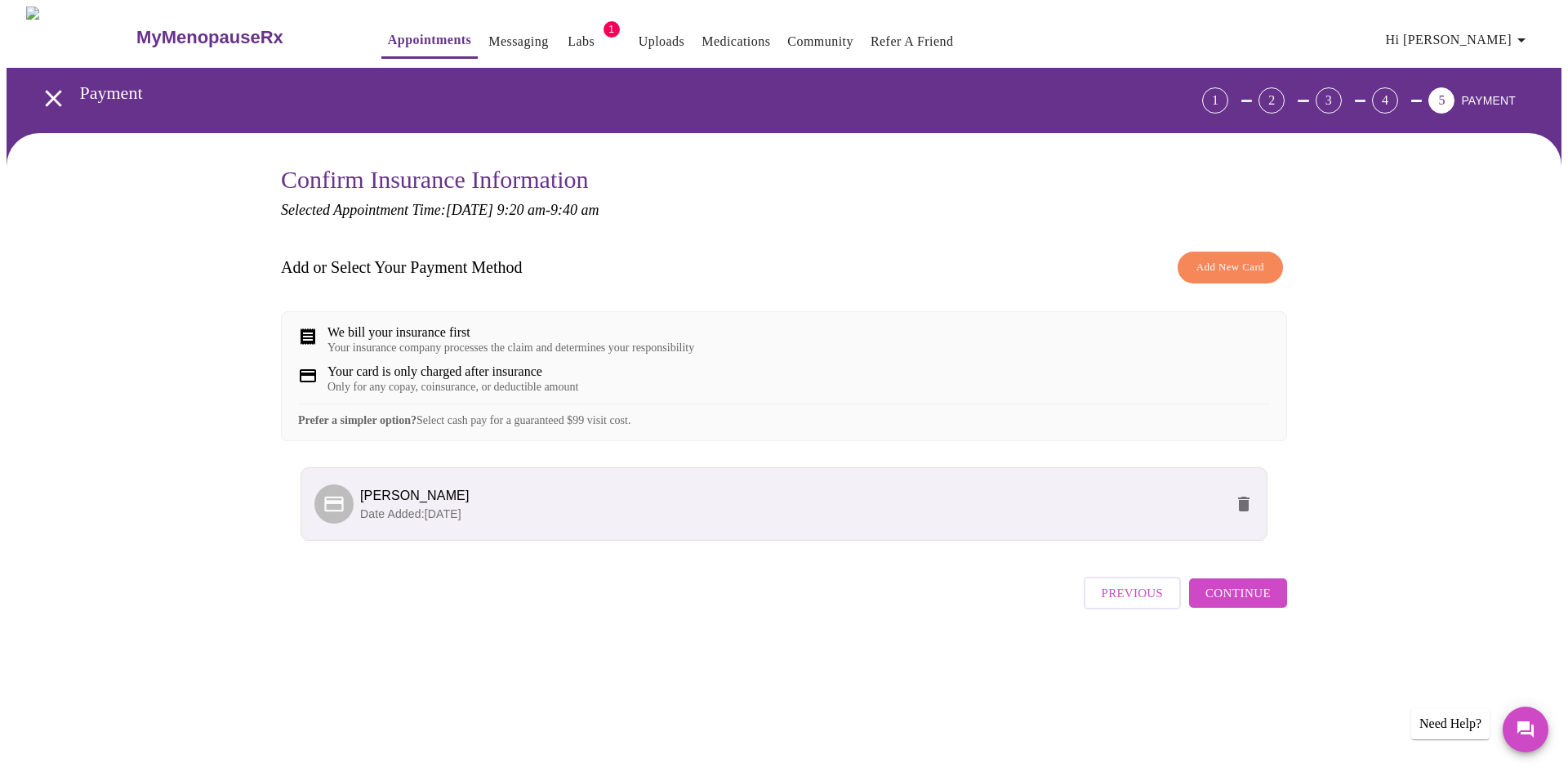
click at [1234, 262] on span "Add New Card" at bounding box center [1230, 267] width 68 height 19
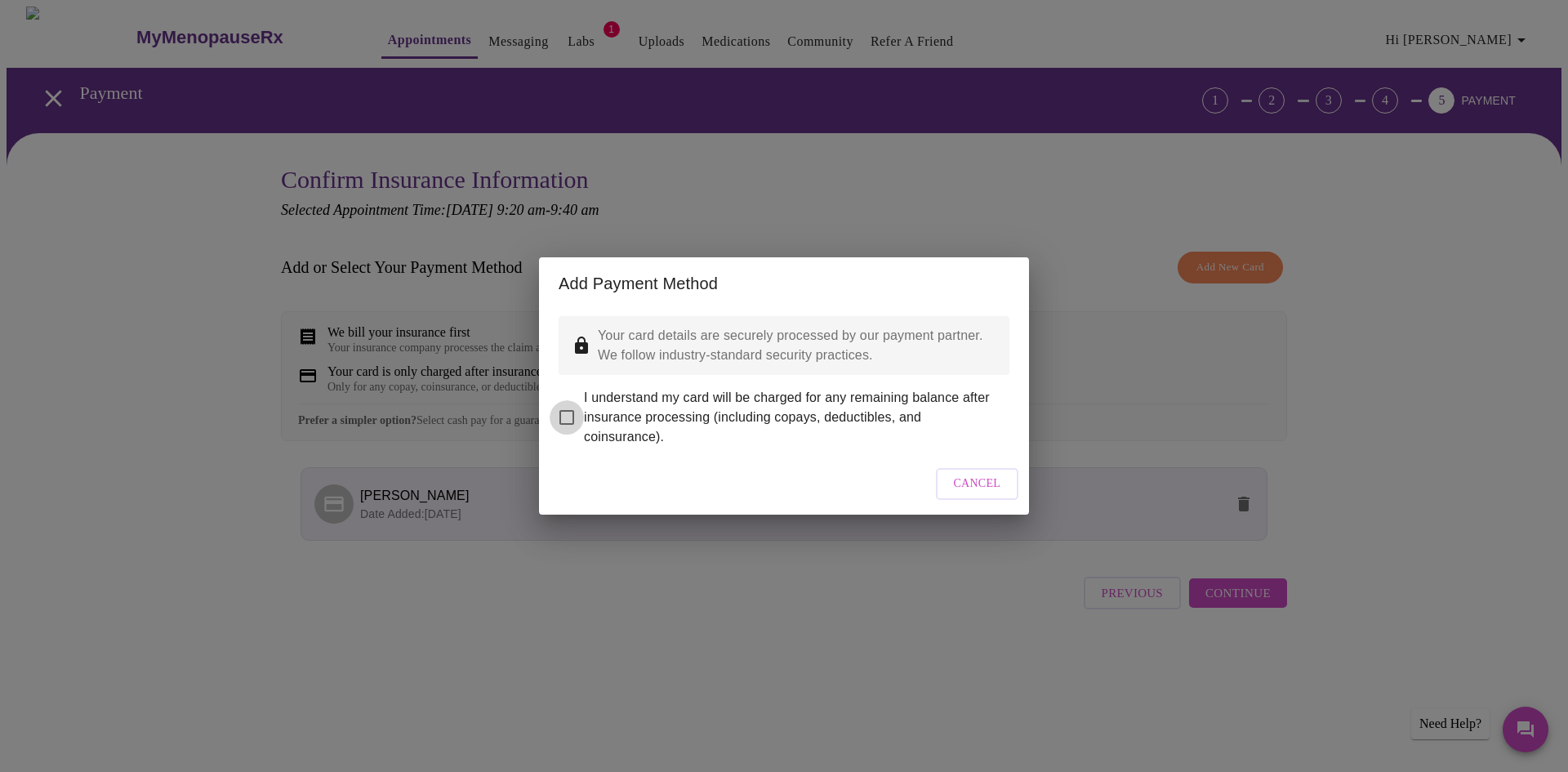
click at [568, 406] on input "I understand my card will be charged for any remaining balance after insurance …" at bounding box center [567, 418] width 34 height 34
checkbox input "true"
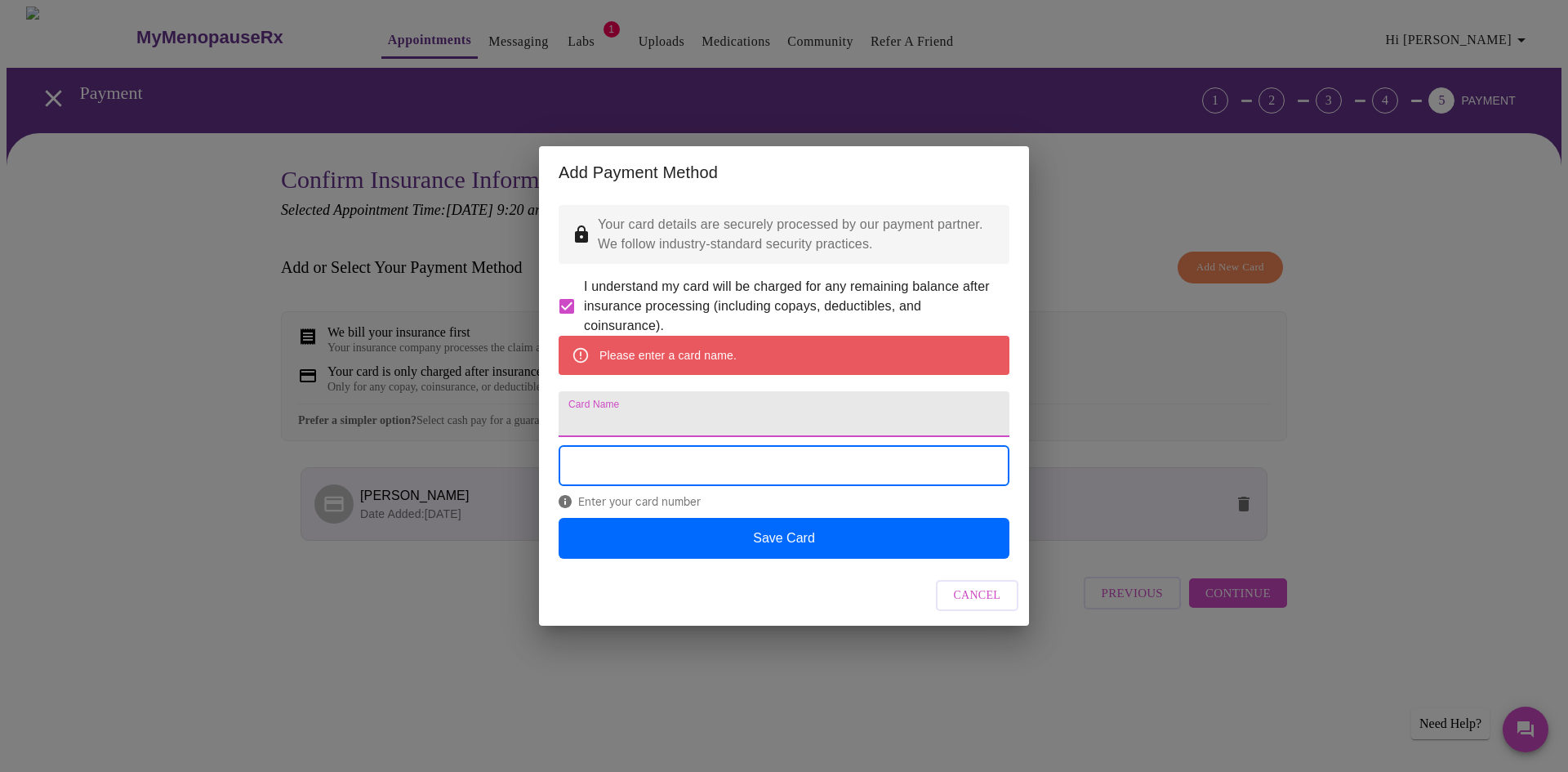
click at [608, 415] on input "Card Name" at bounding box center [783, 414] width 451 height 45
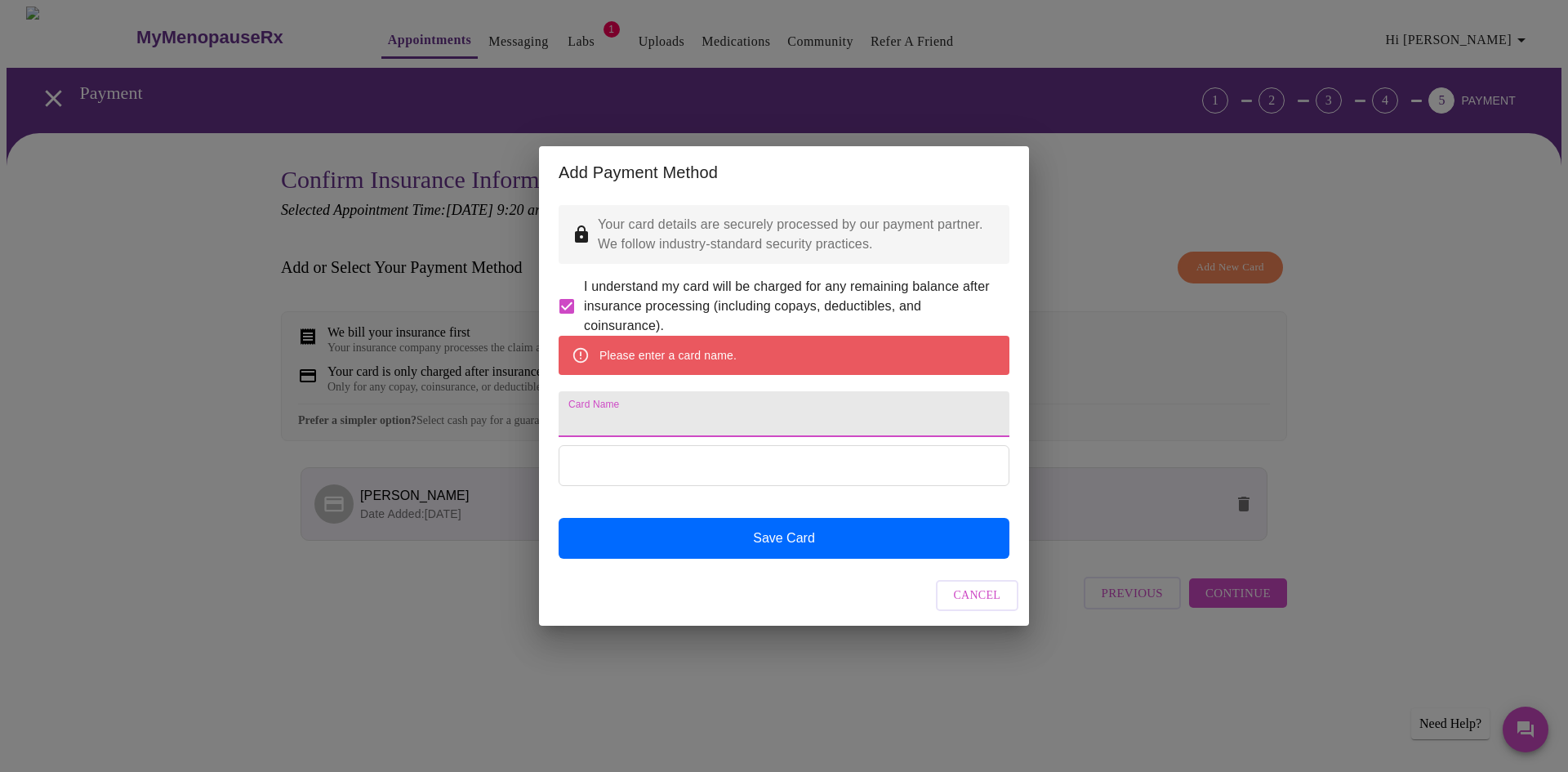
click at [579, 423] on input "Card Name" at bounding box center [783, 414] width 451 height 45
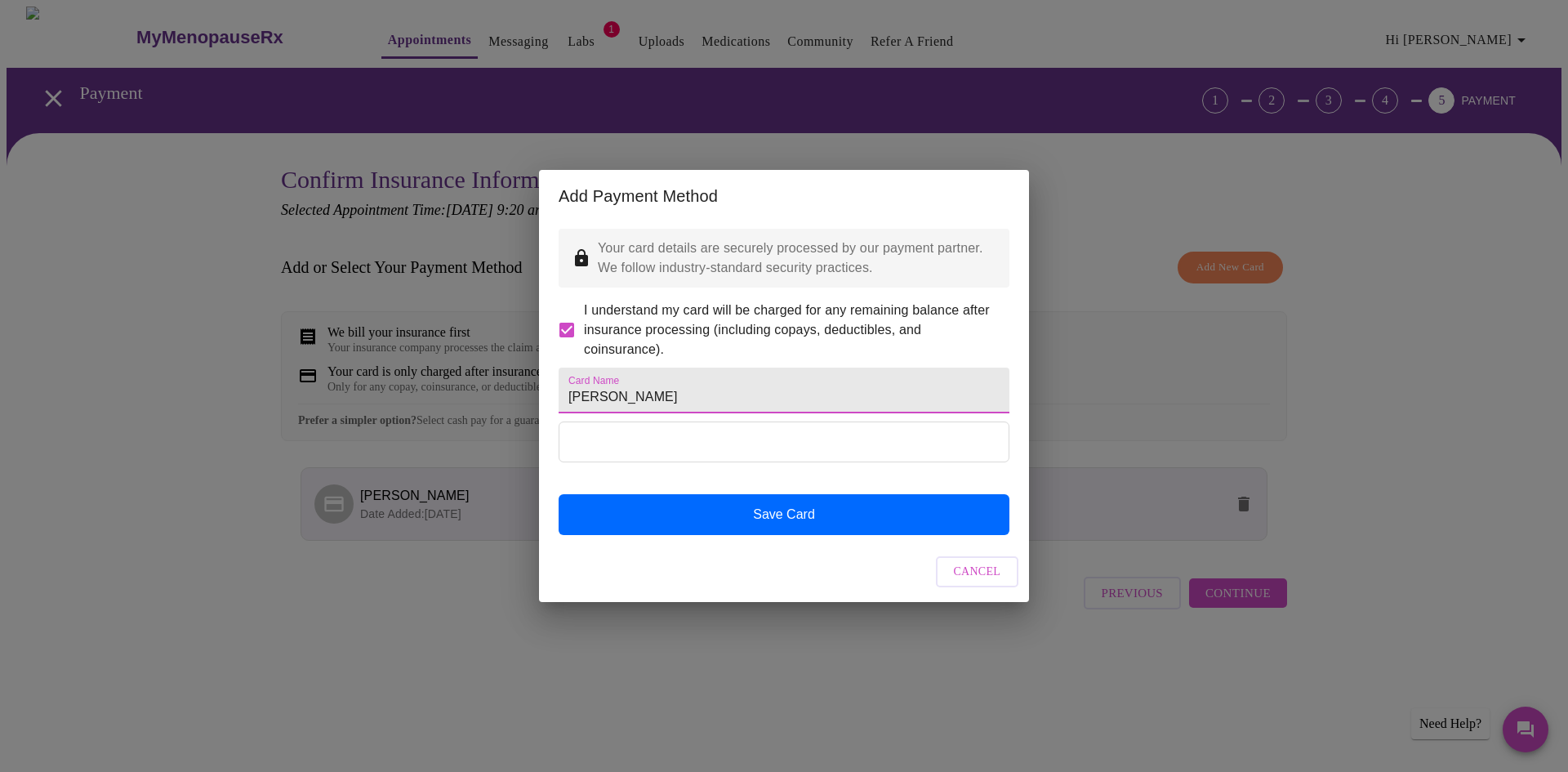
type input "Nikki Bopp"
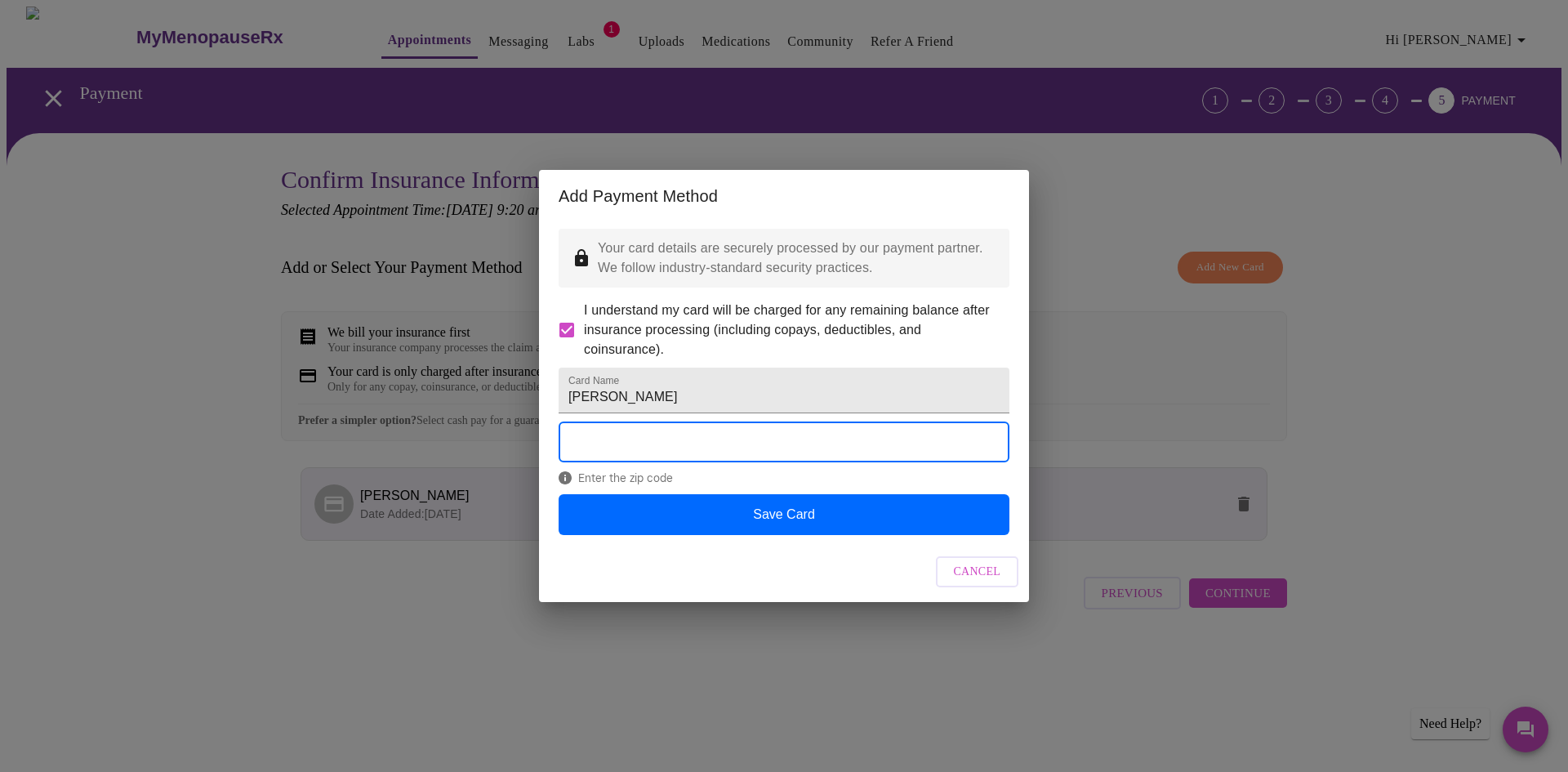
click at [792, 603] on div "Cancel" at bounding box center [783, 572] width 490 height 61
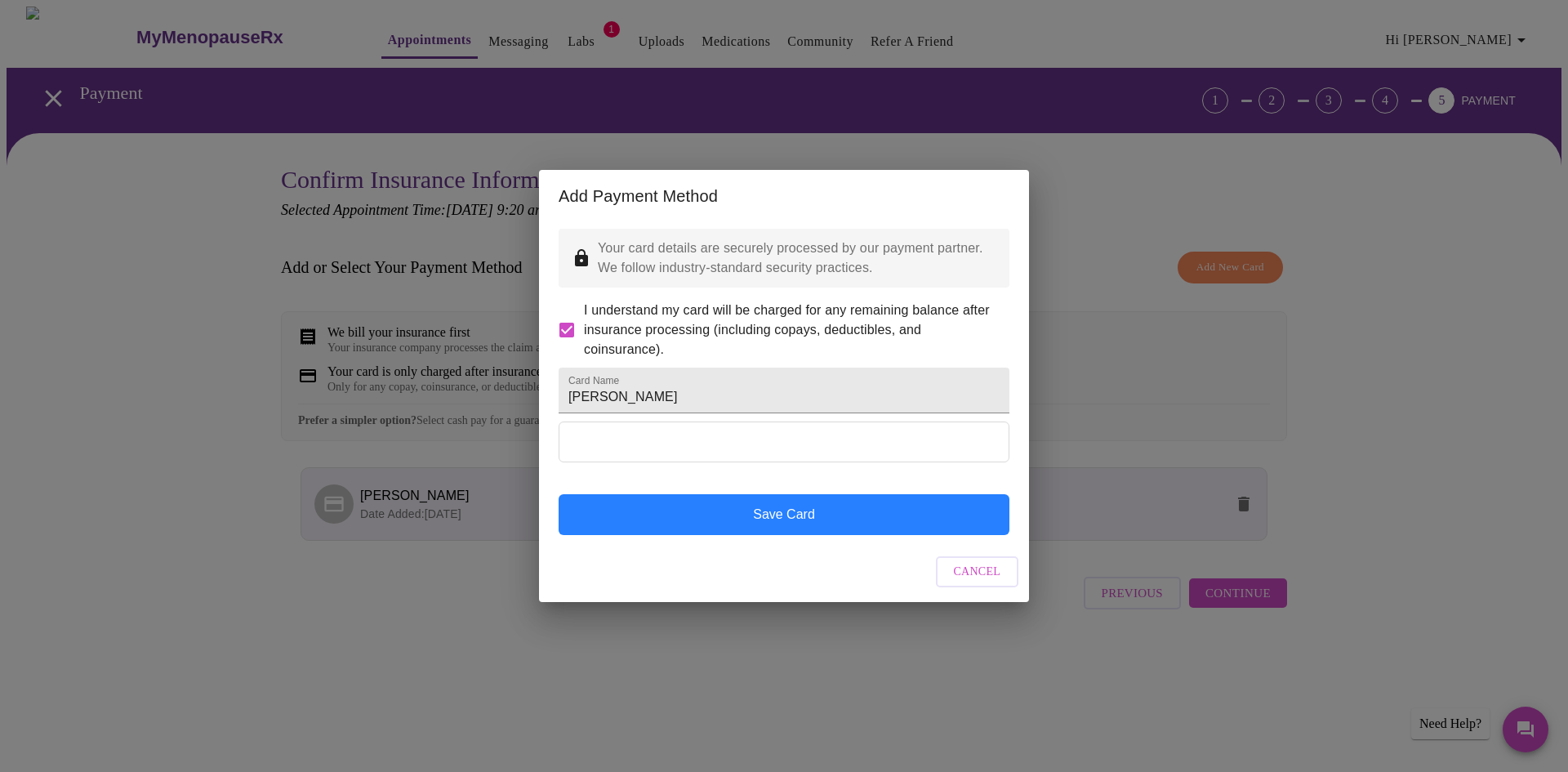
click at [785, 535] on button "Save Card" at bounding box center [783, 514] width 451 height 41
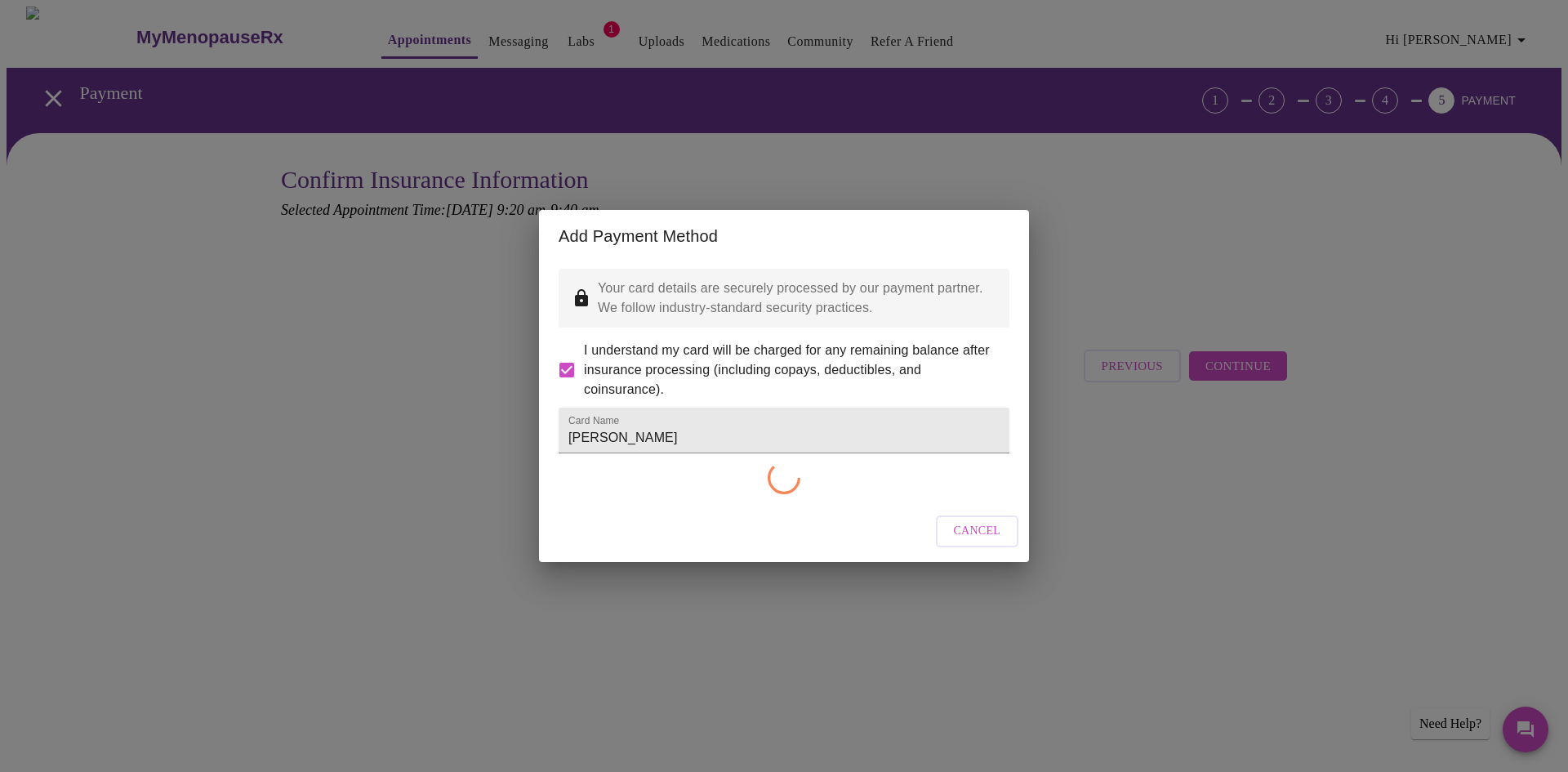
checkbox input "false"
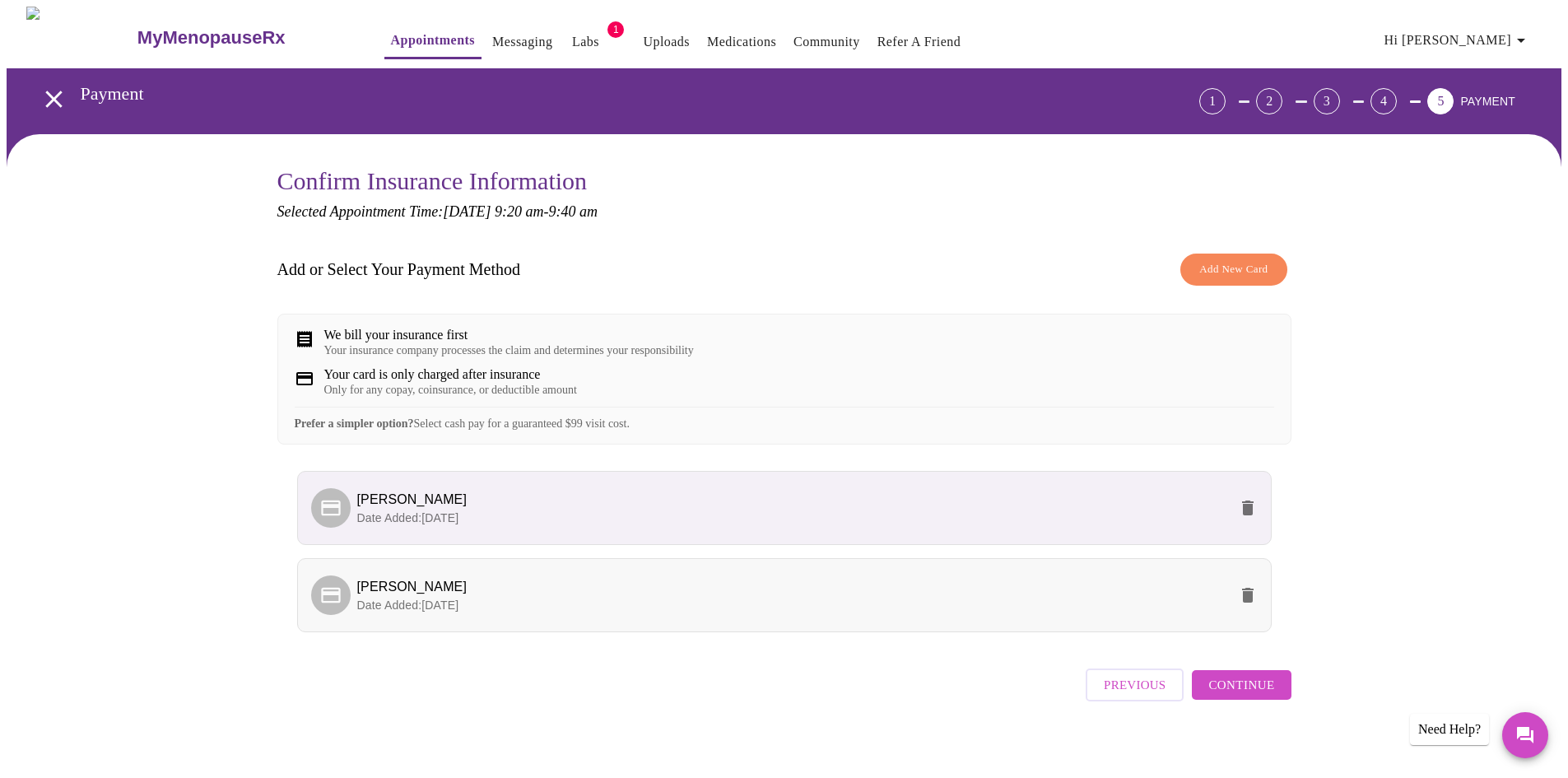
click at [687, 613] on p "Date Added: 10-02-2025" at bounding box center [792, 605] width 870 height 16
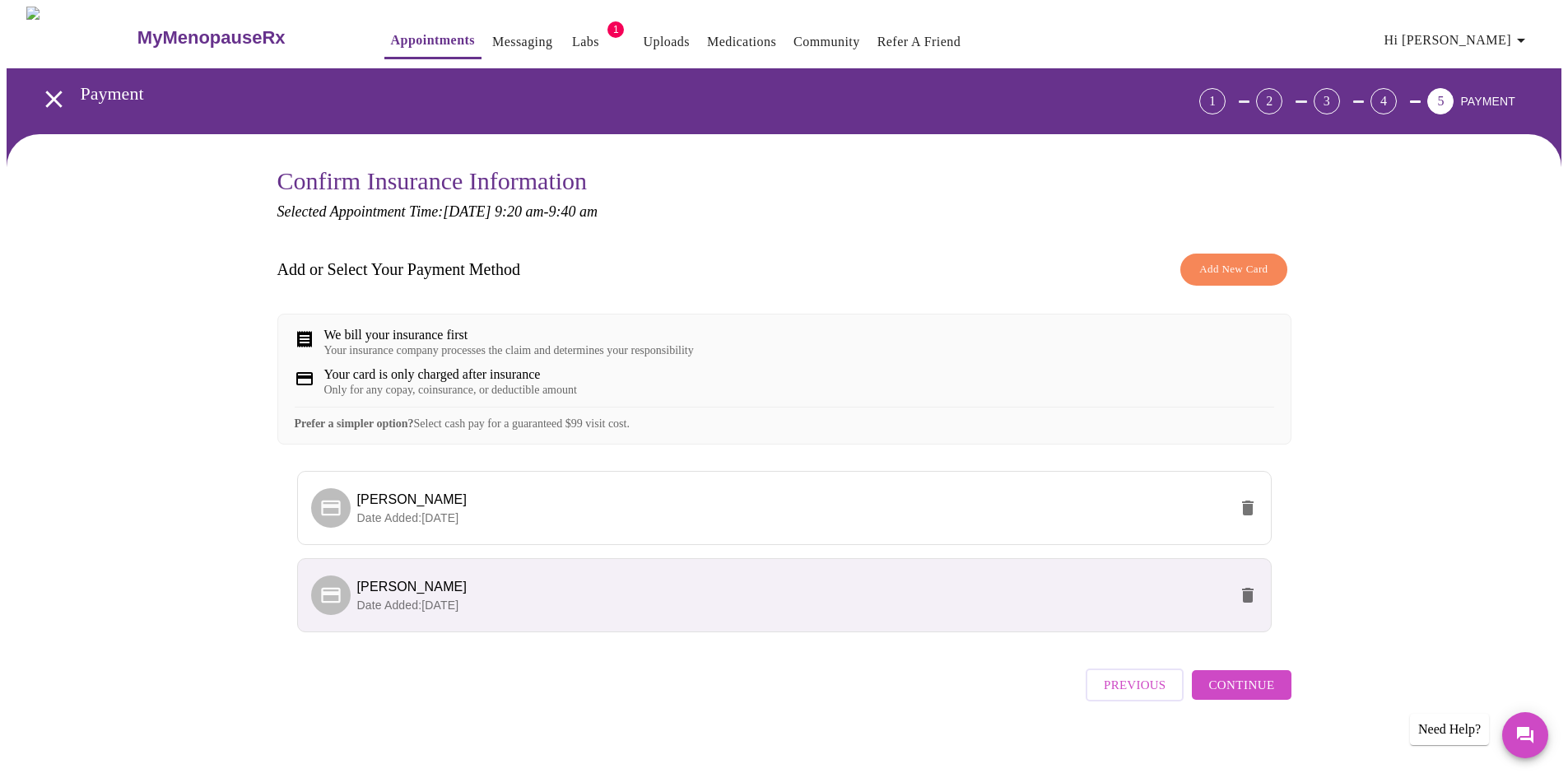
click at [1253, 695] on span "Continue" at bounding box center [1241, 685] width 66 height 21
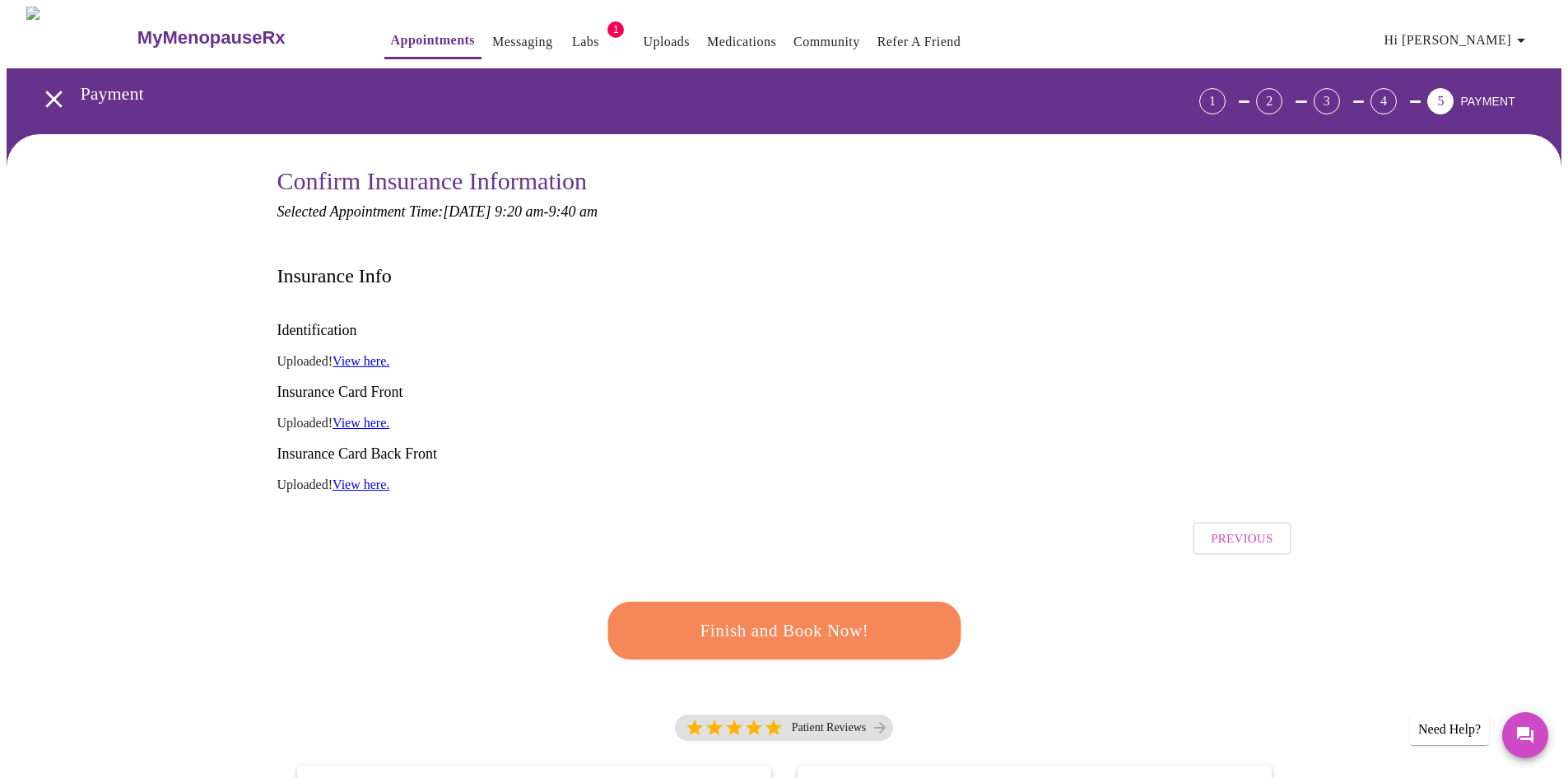
click at [369, 354] on link "View here." at bounding box center [361, 361] width 57 height 14
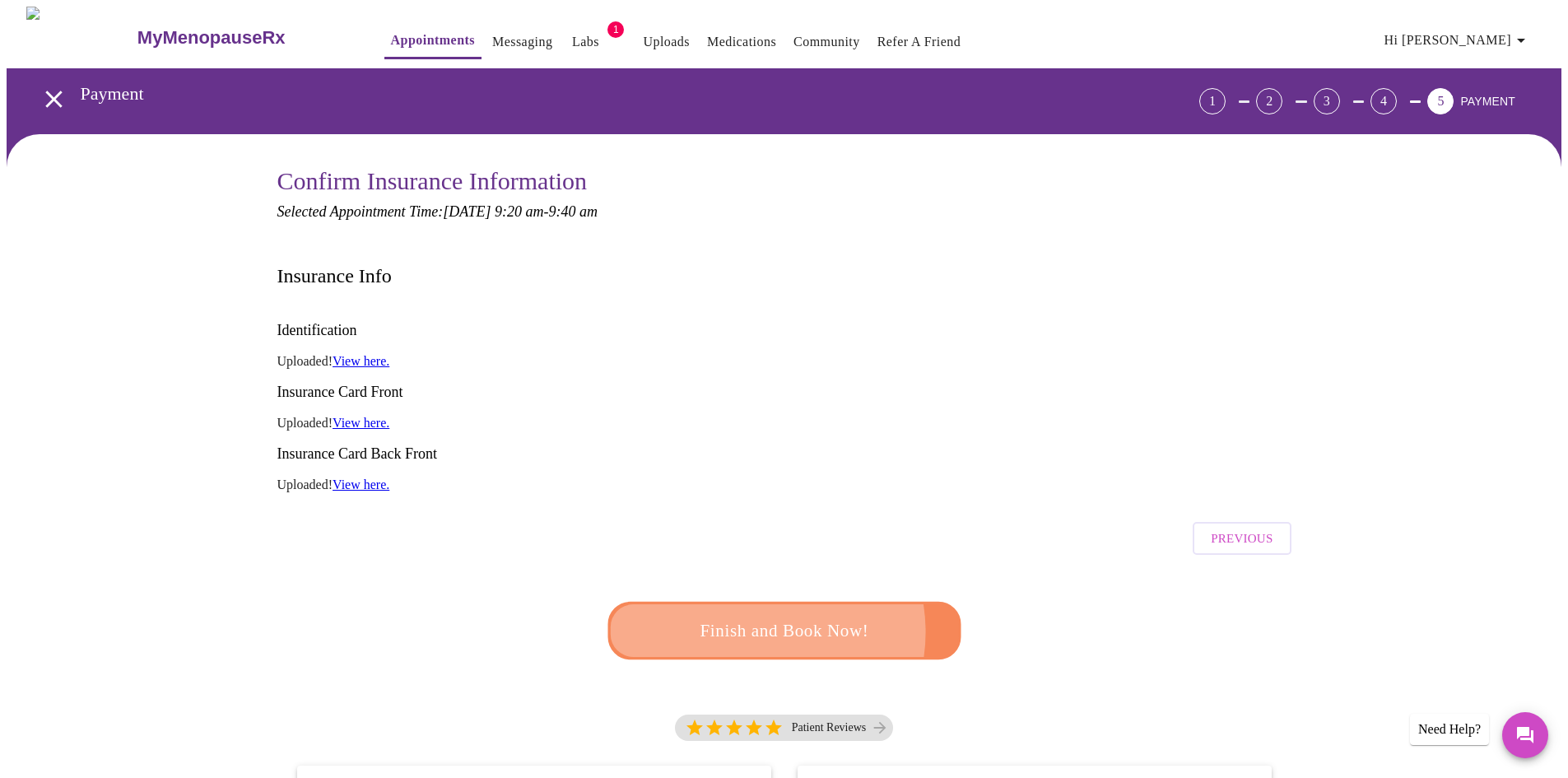
click at [755, 616] on span "Finish and Book Now!" at bounding box center [784, 631] width 305 height 30
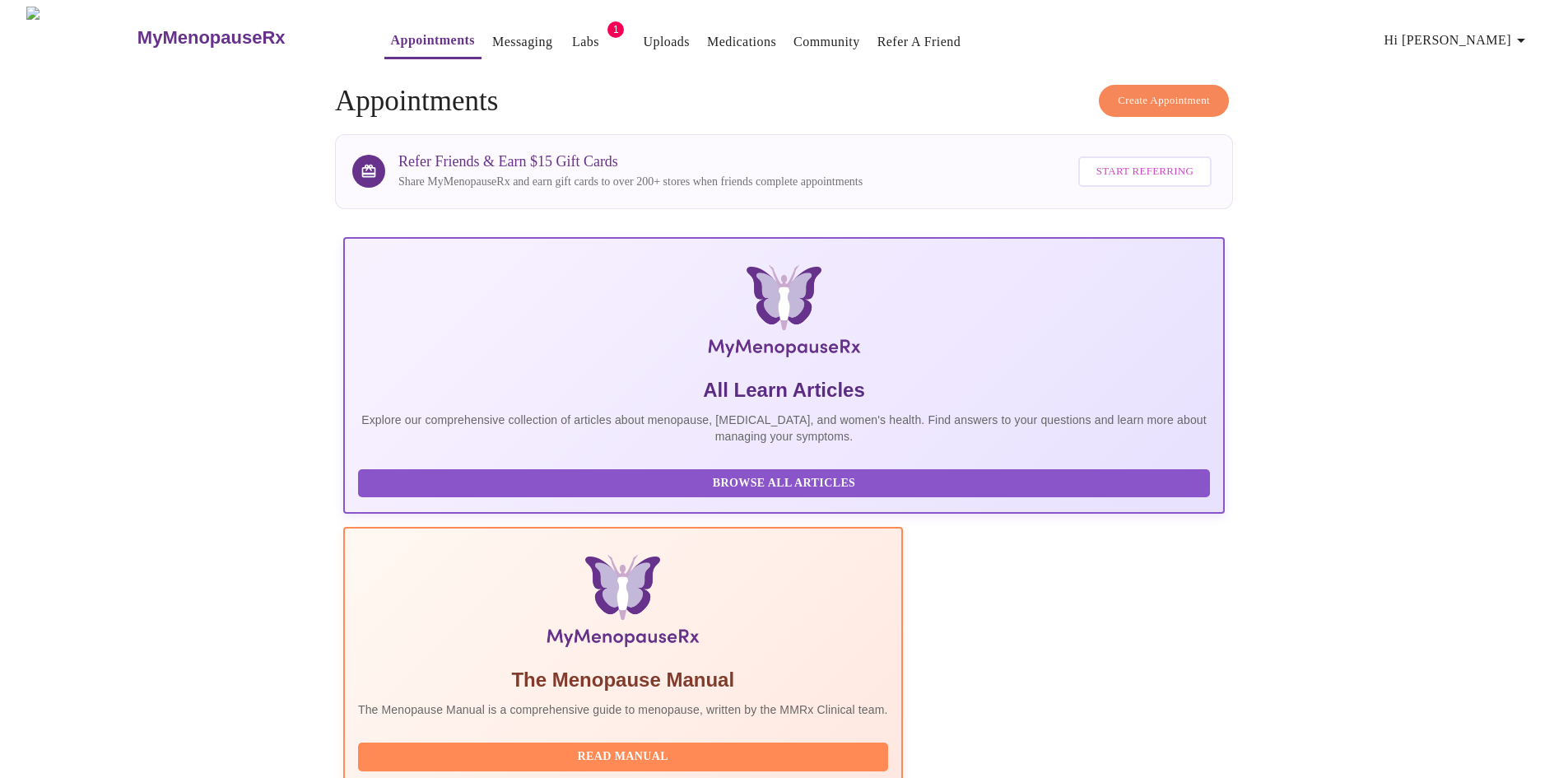
click at [572, 30] on link "Labs" at bounding box center [586, 42] width 28 height 23
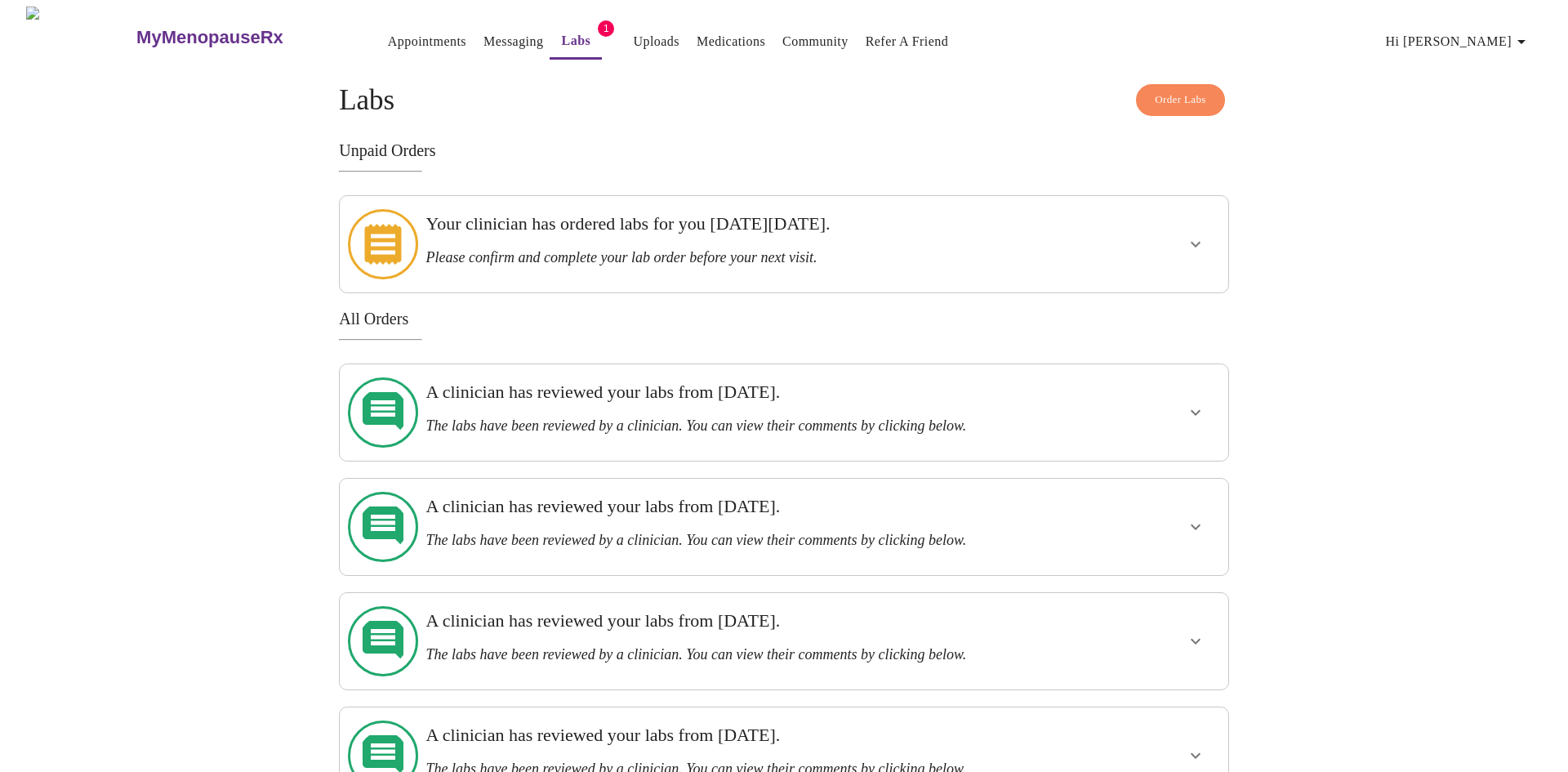
click at [484, 30] on link "Messaging" at bounding box center [513, 42] width 60 height 23
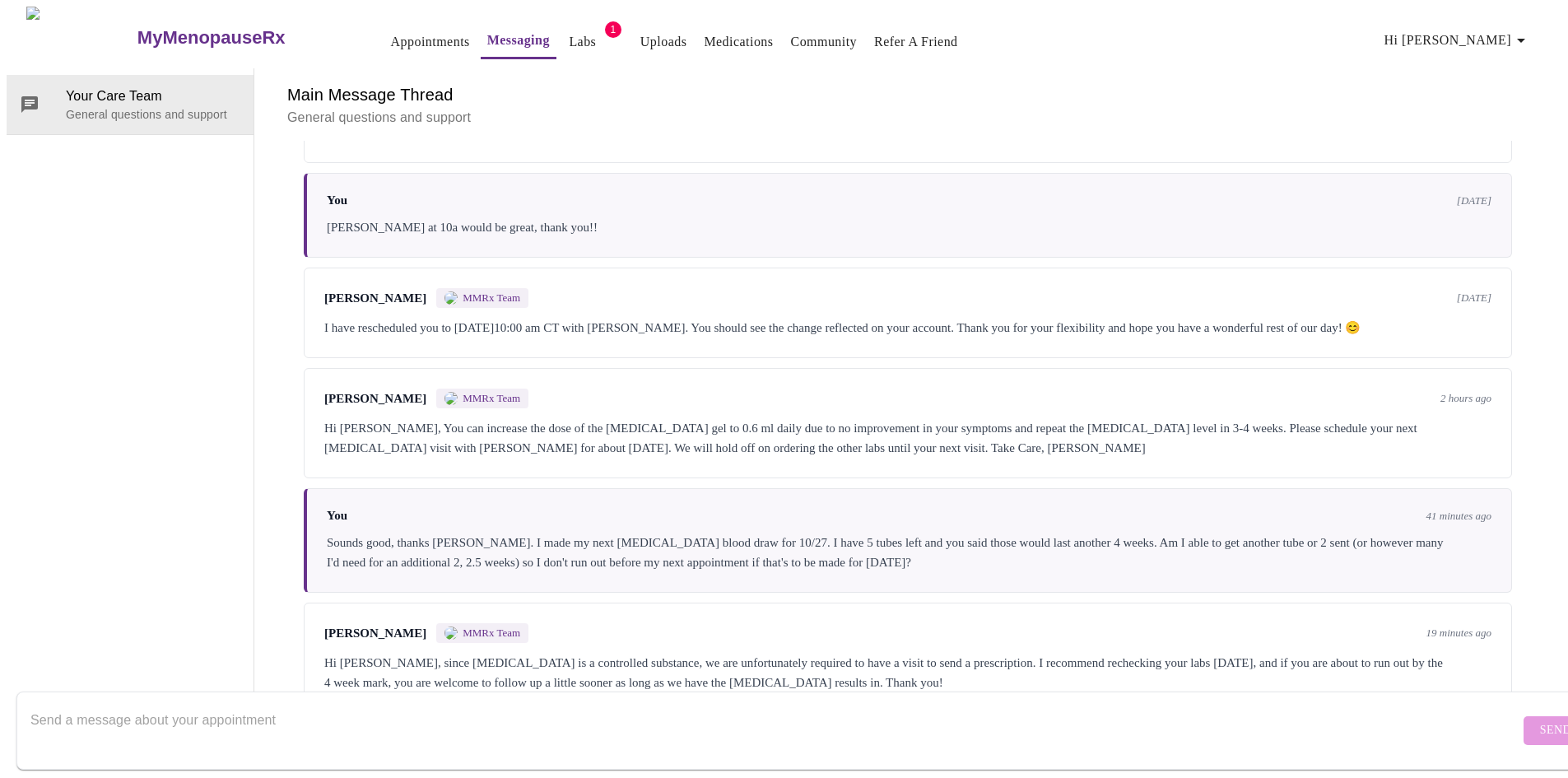
scroll to position [3508, 0]
click at [54, 708] on textarea "Send a message about your appointment" at bounding box center [775, 729] width 1489 height 52
click at [29, 700] on form "Thank you! Send" at bounding box center [807, 730] width 1582 height 78
click at [33, 704] on textarea "Thank you!" at bounding box center [775, 729] width 1489 height 52
click at [235, 704] on textarea "Okay, will do. Thank you!" at bounding box center [775, 729] width 1489 height 52
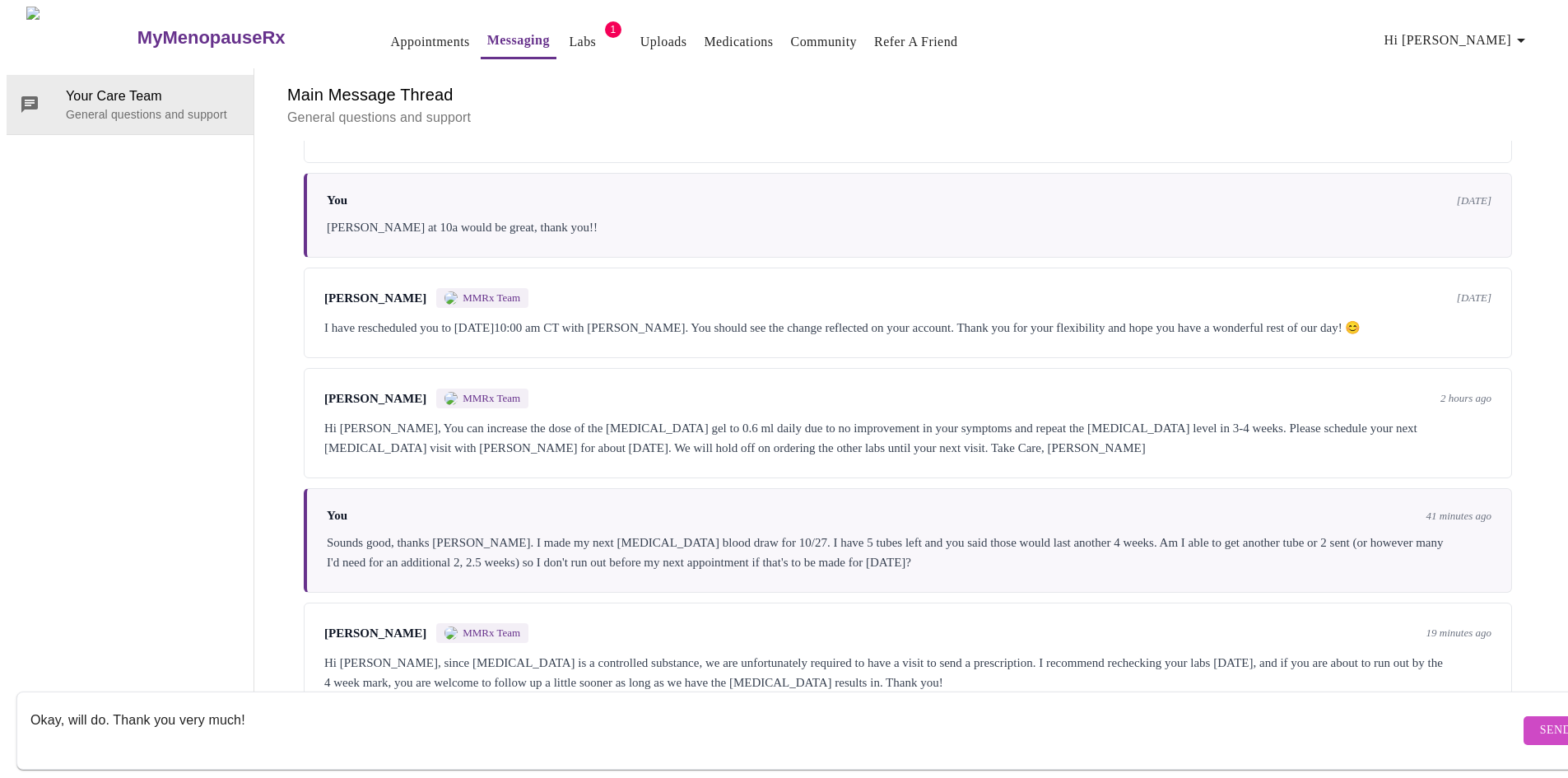
drag, startPoint x: 66, startPoint y: 704, endPoint x: 100, endPoint y: 704, distance: 34.0
click at [100, 704] on textarea "Okay, will do. Thank you very much!" at bounding box center [775, 729] width 1489 height 52
type textarea "Okay, will do. Thank you very much!"
click at [1539, 720] on span "Send" at bounding box center [1555, 730] width 31 height 21
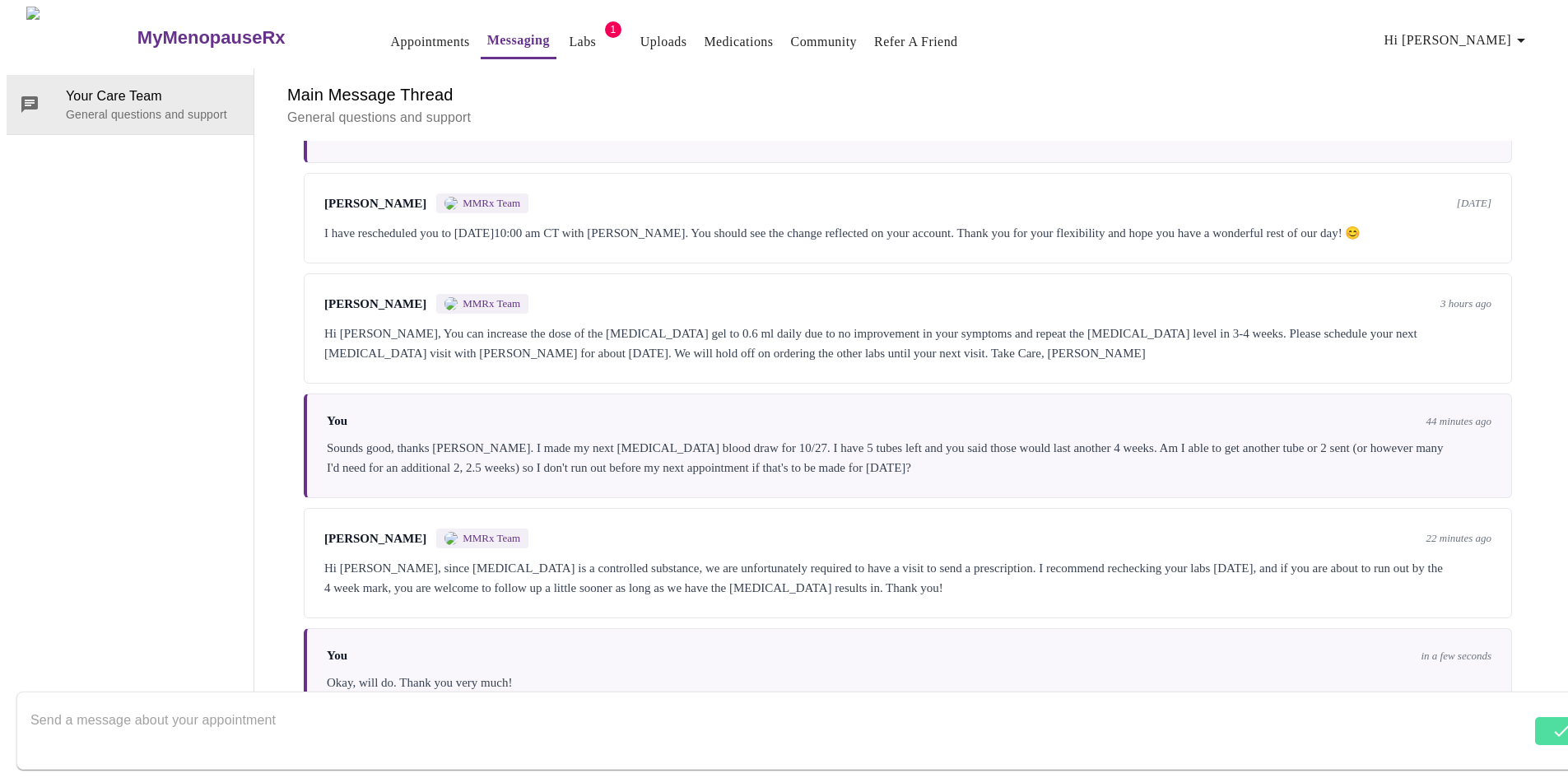
scroll to position [3607, 0]
click at [88, 288] on div "Your Care Team General questions and support" at bounding box center [130, 390] width 248 height 645
click at [640, 30] on link "Uploads" at bounding box center [663, 42] width 47 height 23
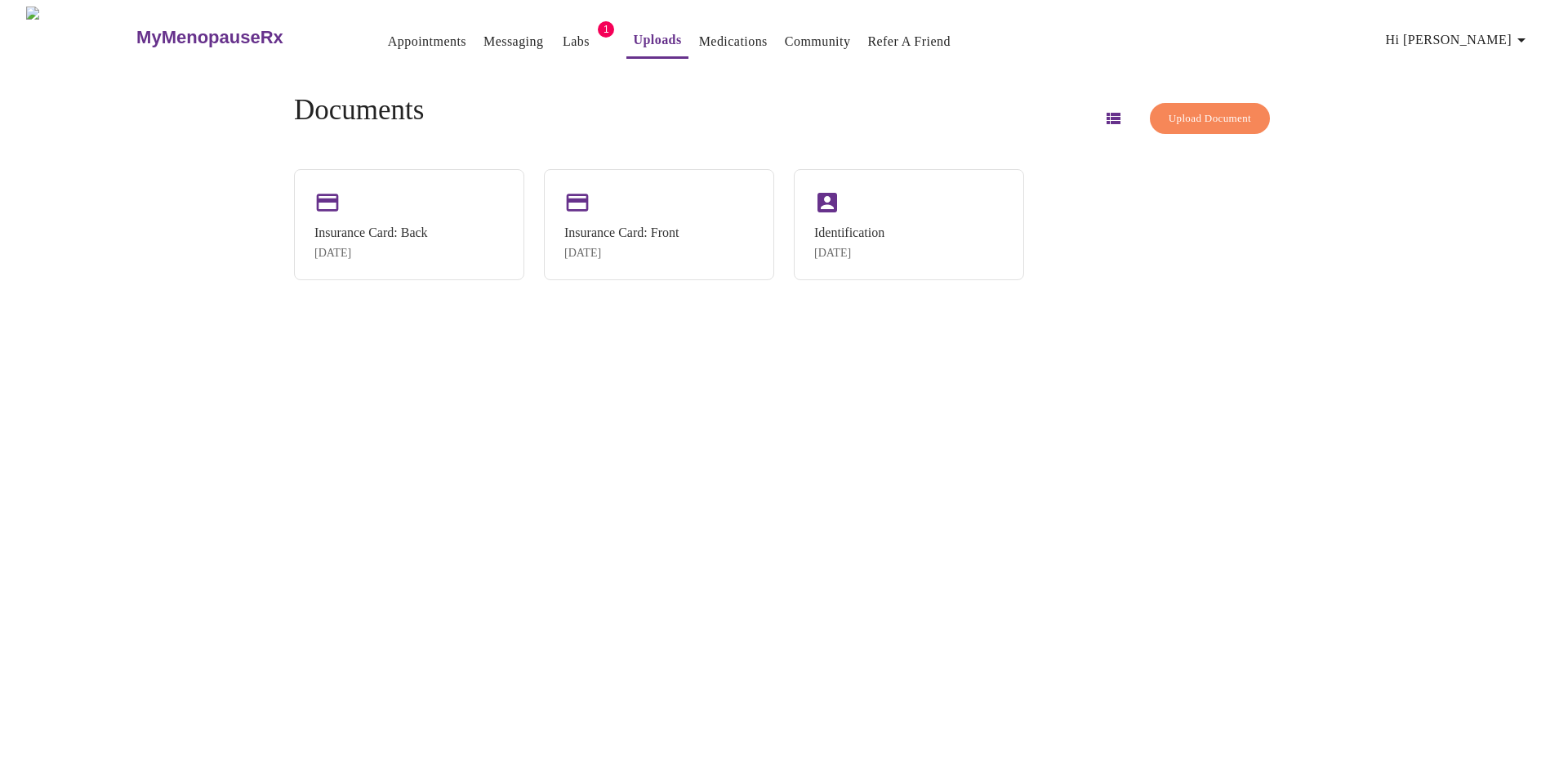
click at [388, 43] on link "Appointments" at bounding box center [427, 42] width 78 height 23
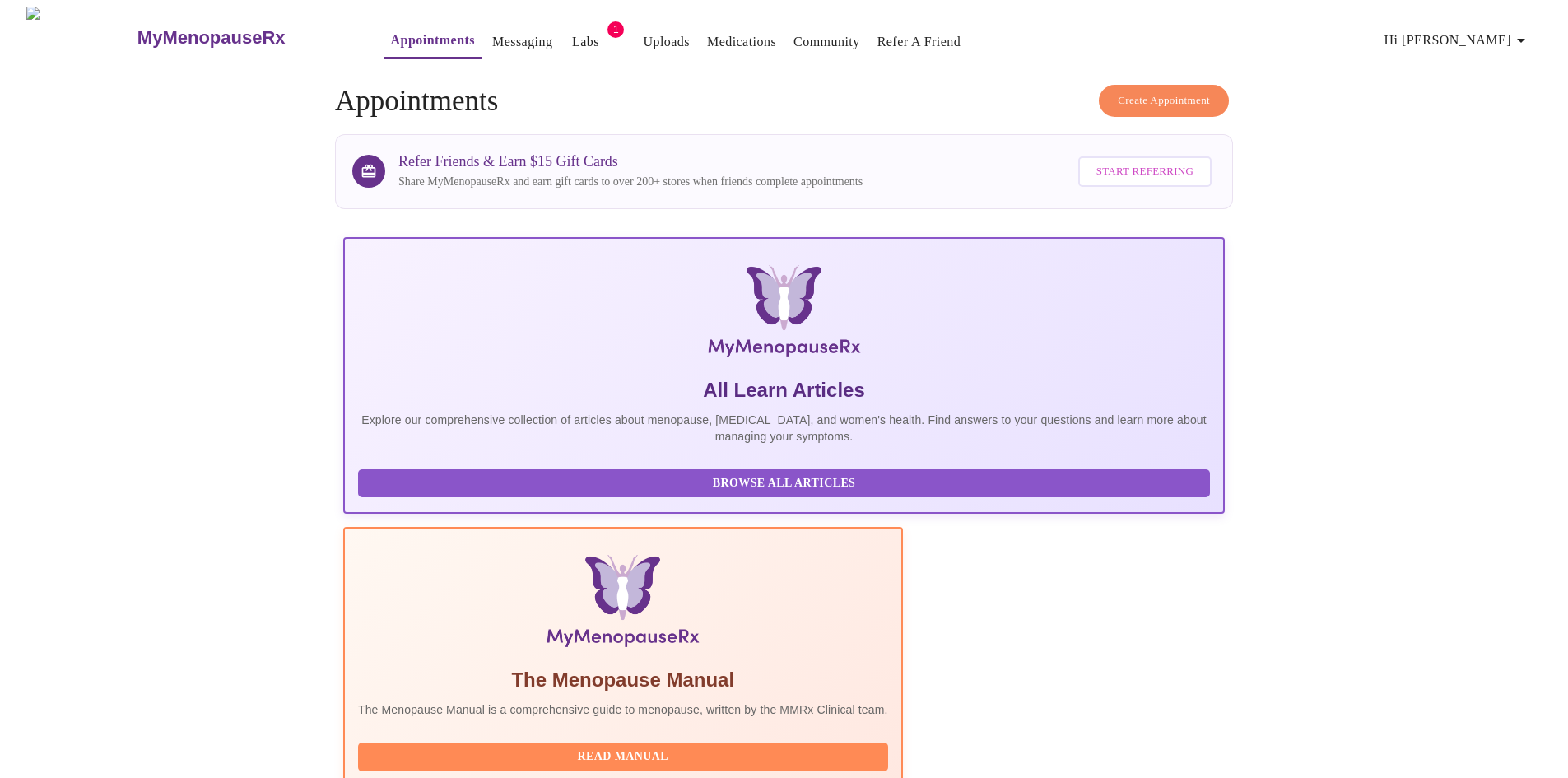
click at [492, 30] on link "Messaging" at bounding box center [522, 42] width 60 height 23
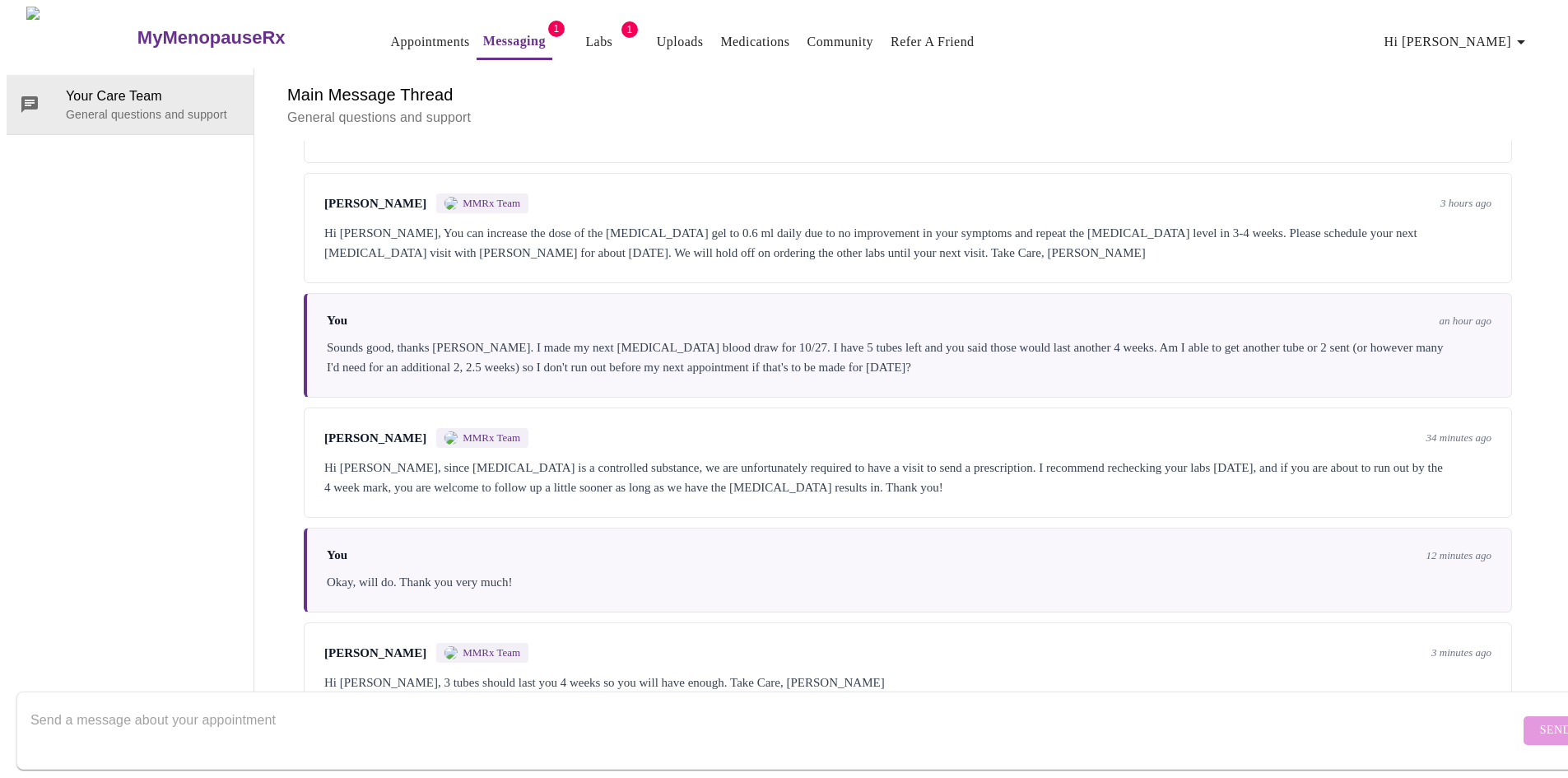
scroll to position [3628, 0]
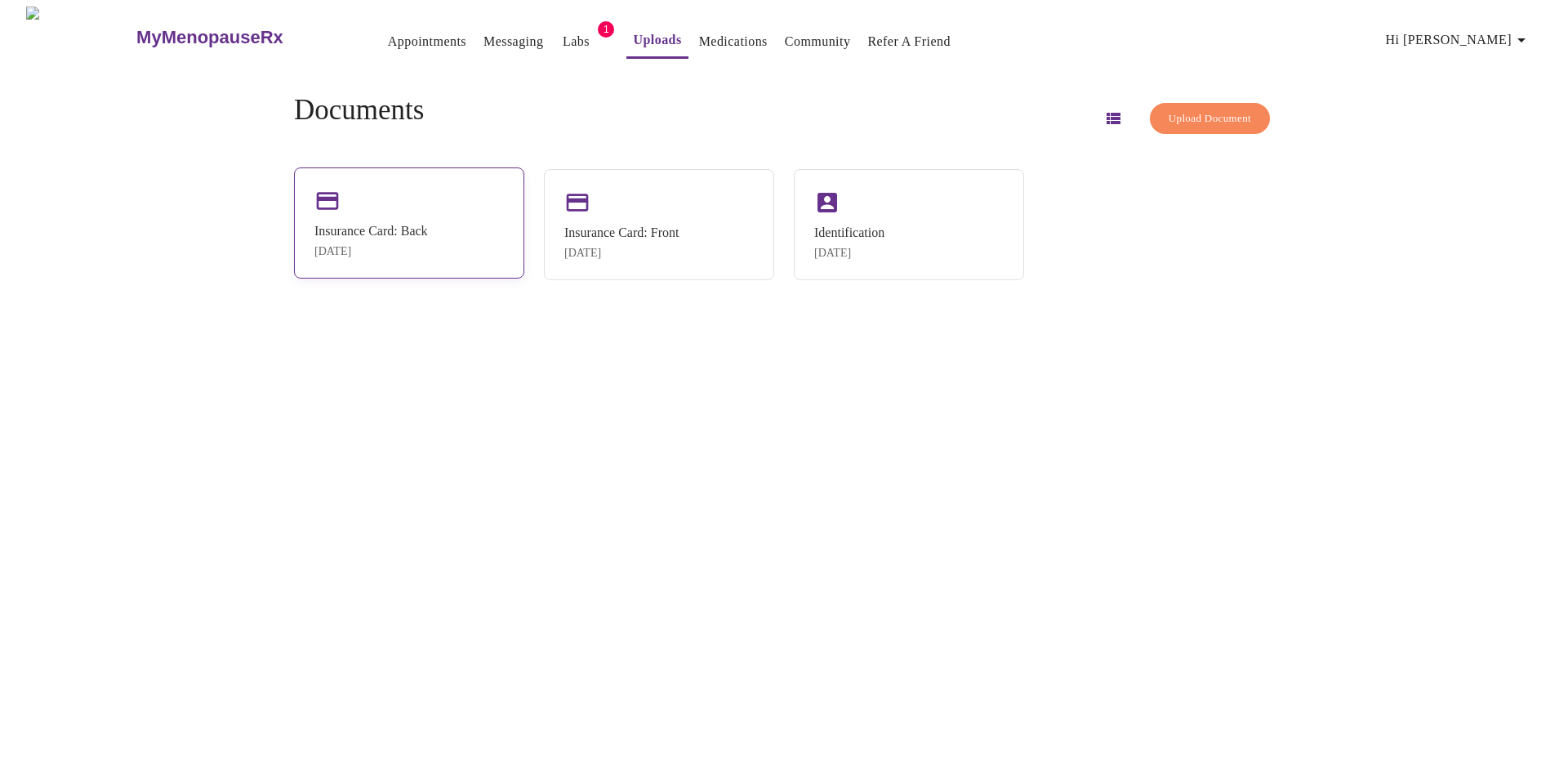
click at [428, 254] on div "[DATE]" at bounding box center [371, 251] width 113 height 13
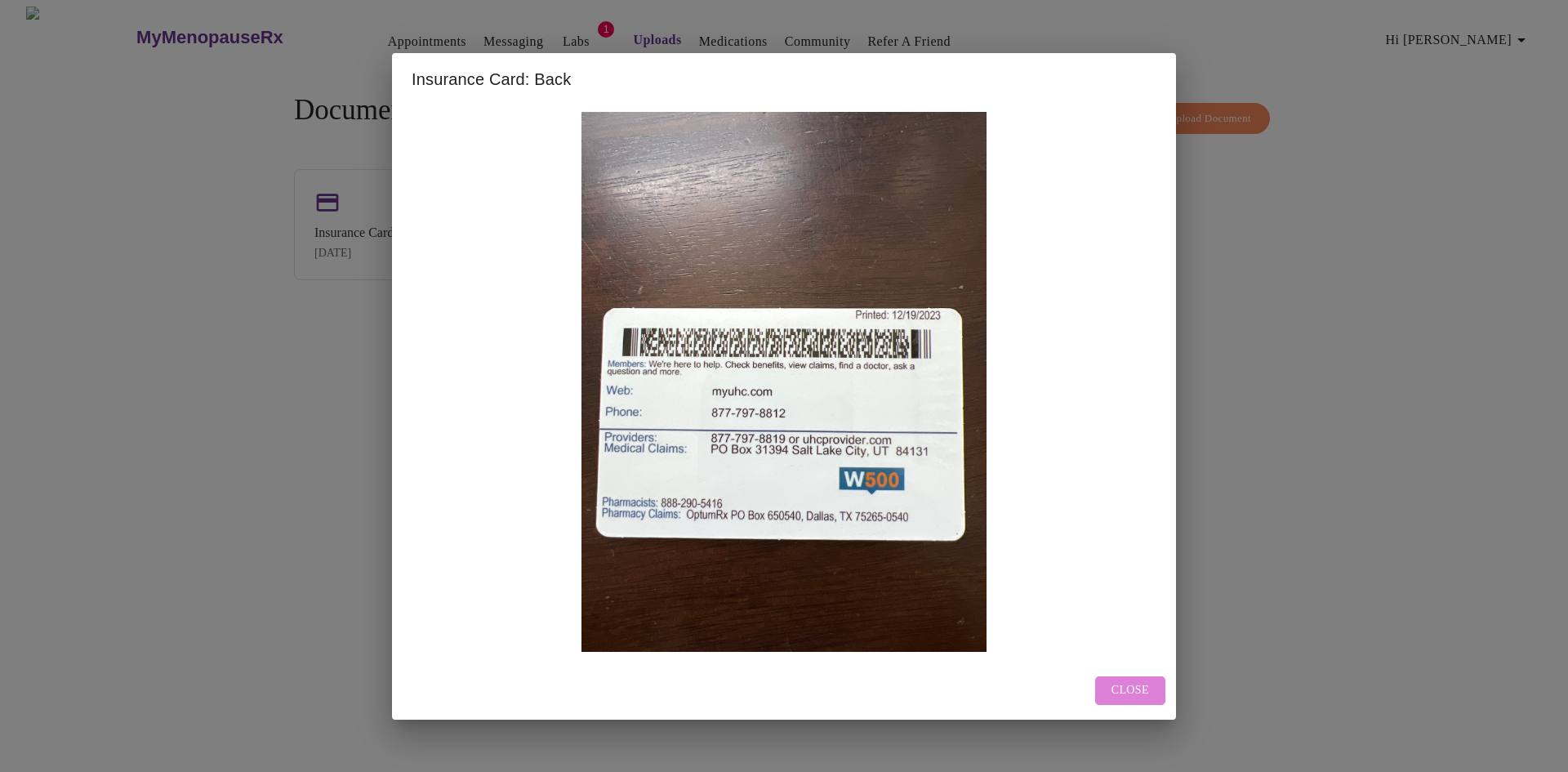
click at [1134, 683] on span "Close" at bounding box center [1130, 691] width 38 height 21
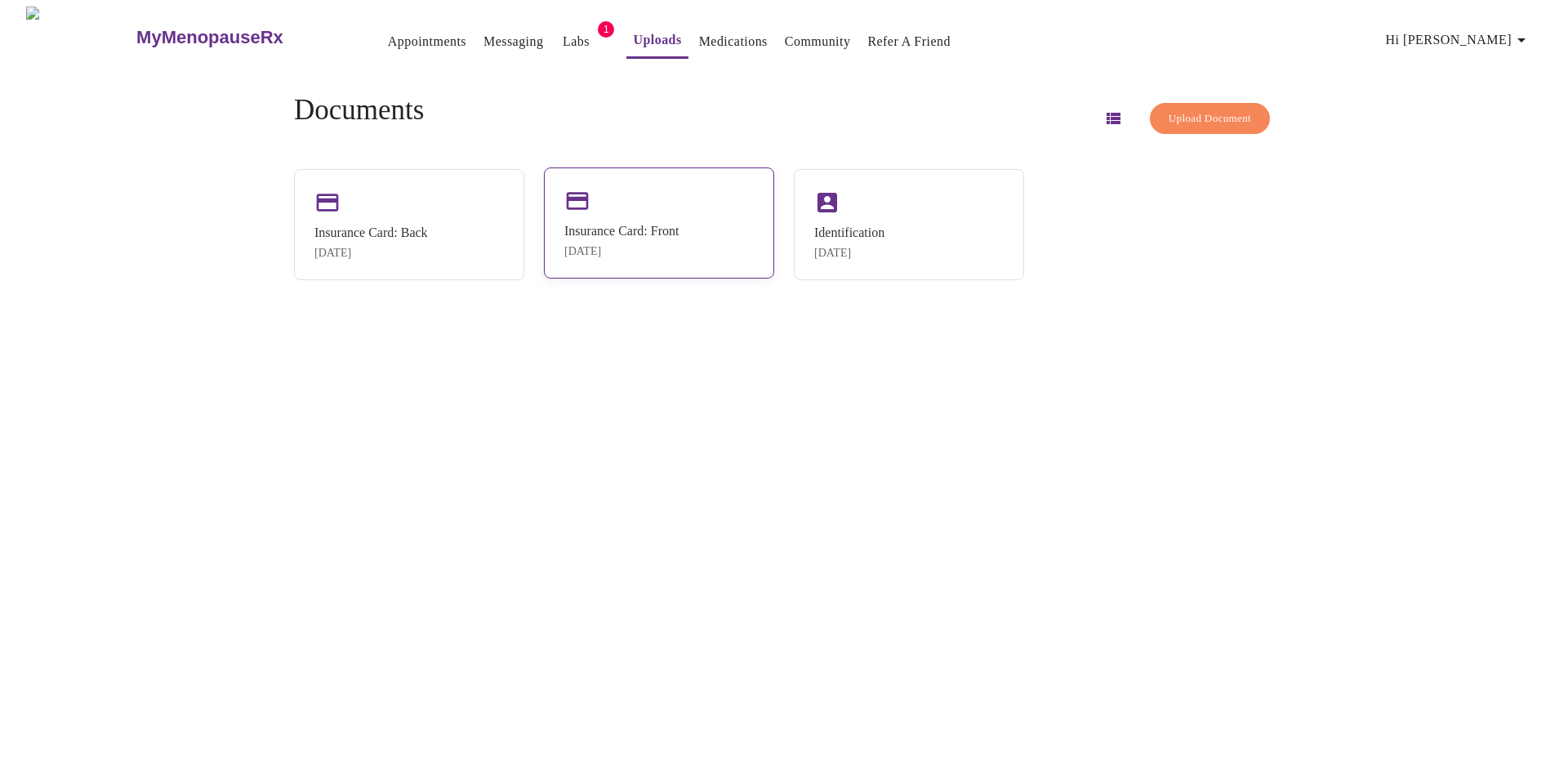
click at [678, 257] on div "[DATE]" at bounding box center [621, 251] width 114 height 13
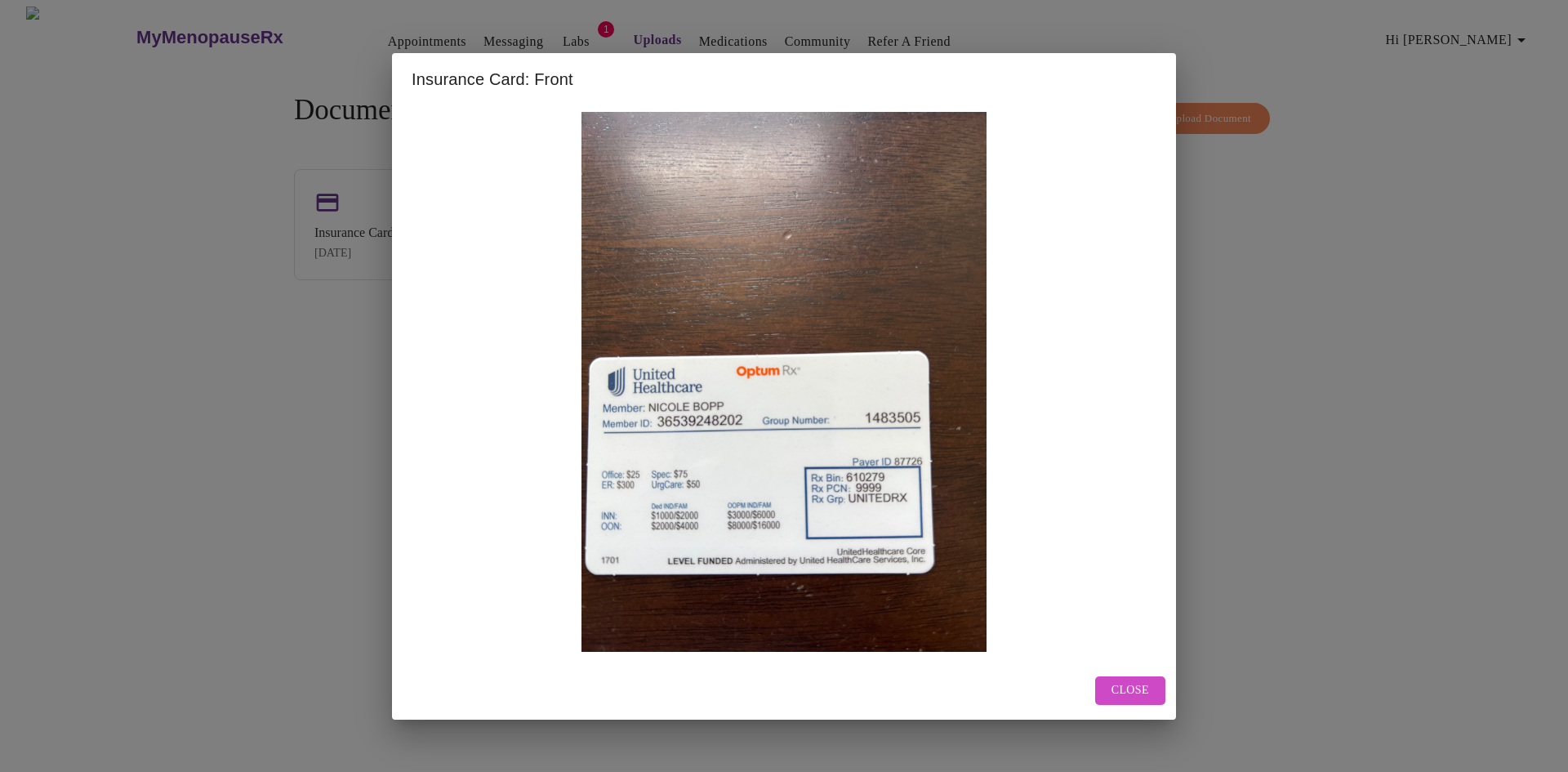
click at [1150, 680] on button "Close" at bounding box center [1130, 691] width 70 height 28
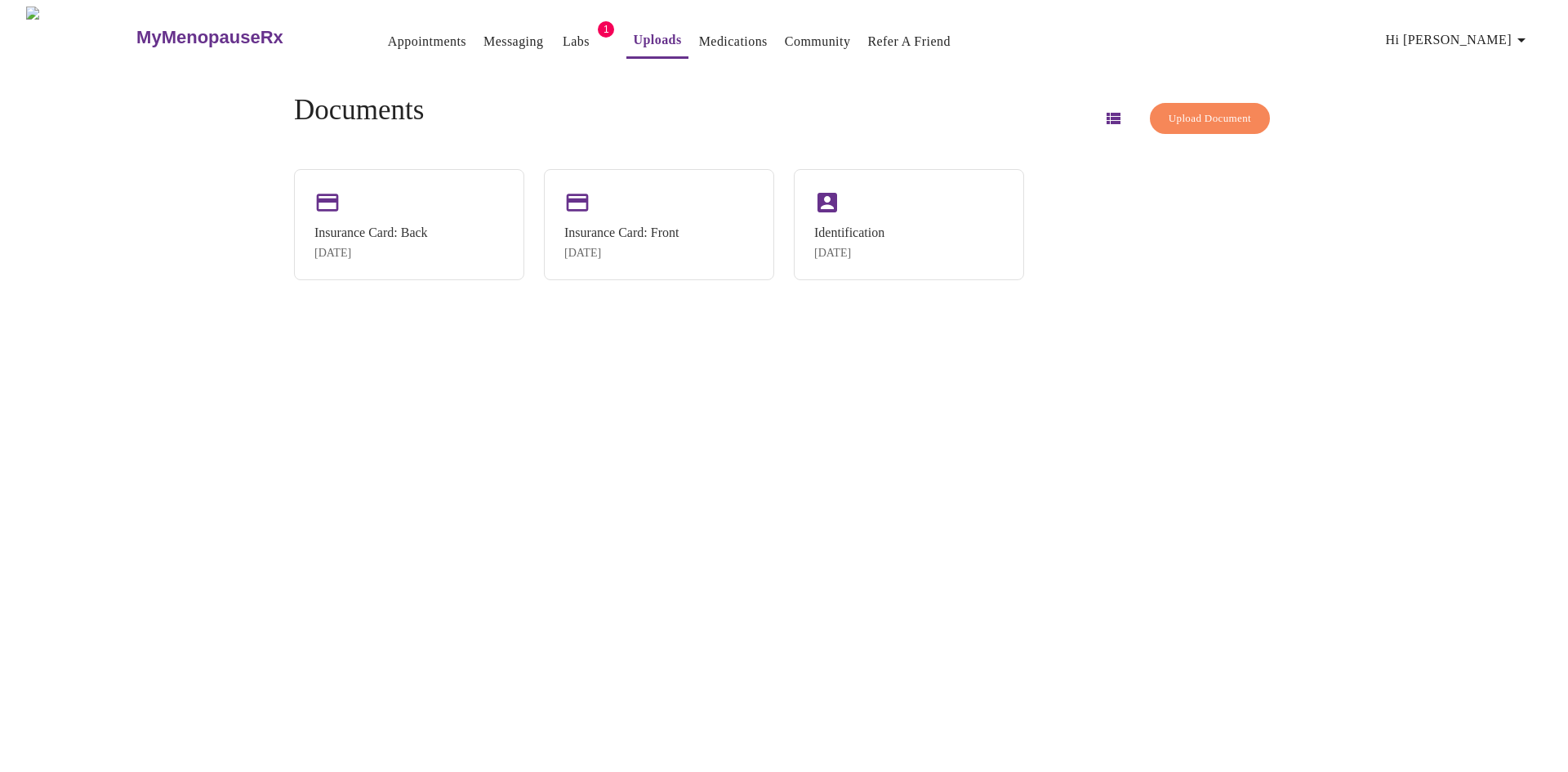
click at [394, 30] on link "Appointments" at bounding box center [427, 42] width 78 height 23
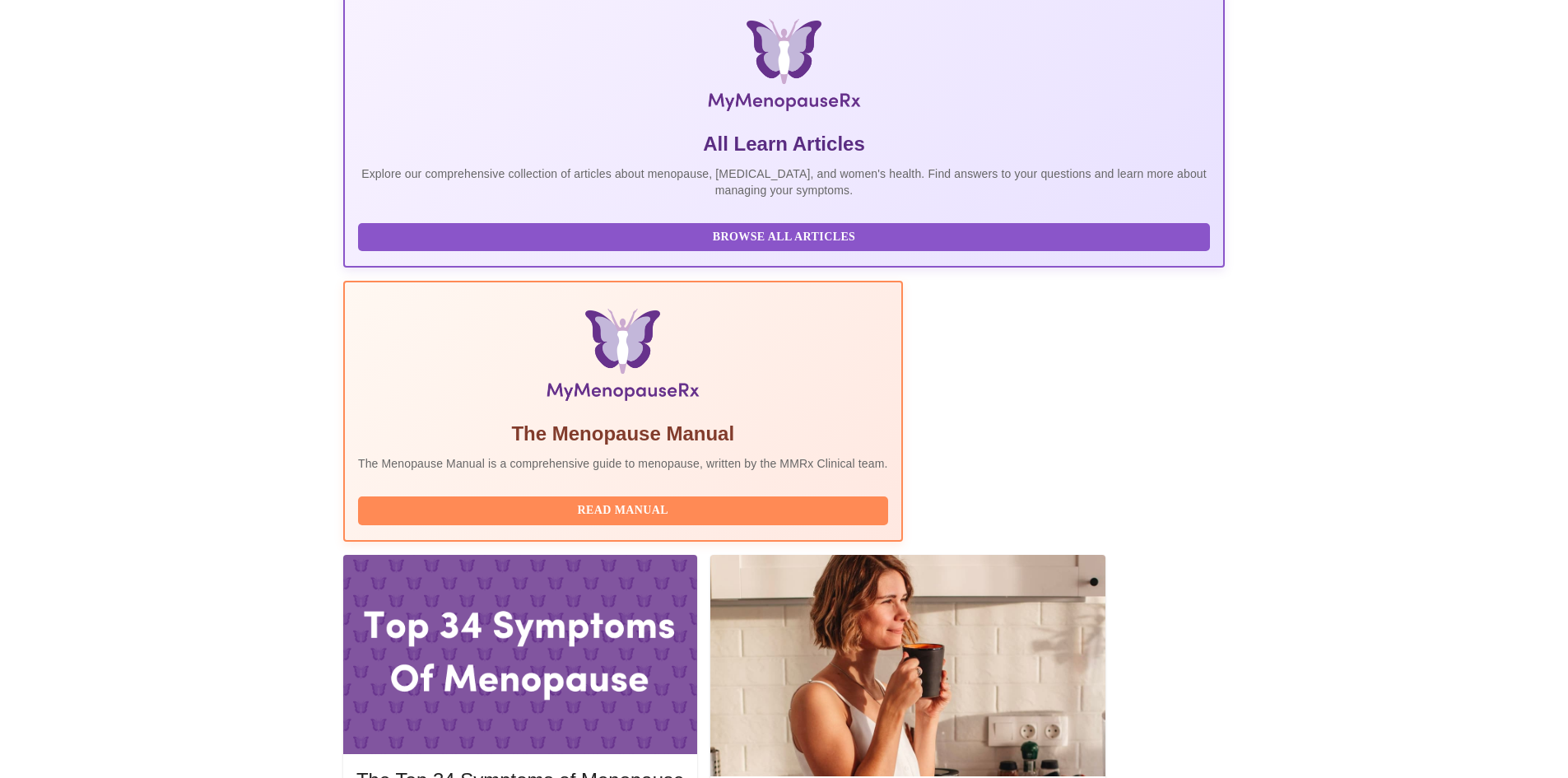
scroll to position [247, 0]
